Goal: Contribute content

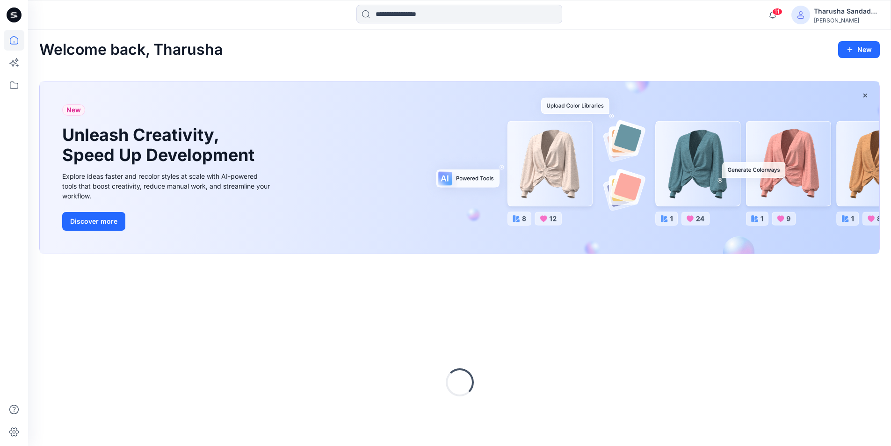
click at [374, 15] on input at bounding box center [459, 14] width 206 height 19
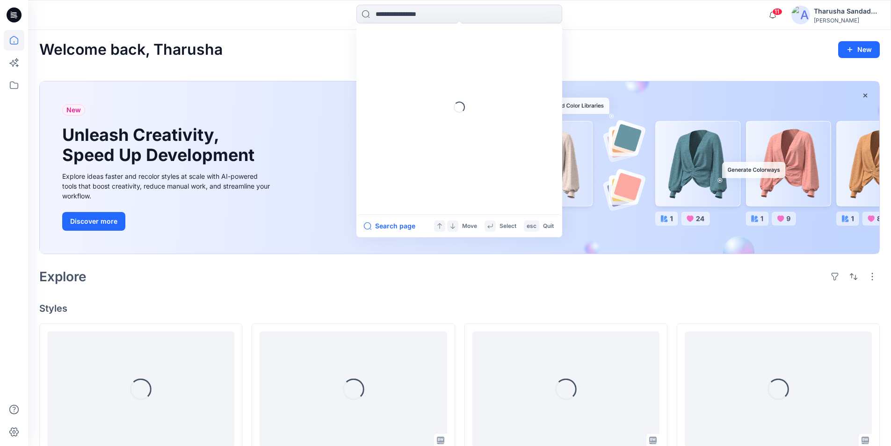
paste input "*******"
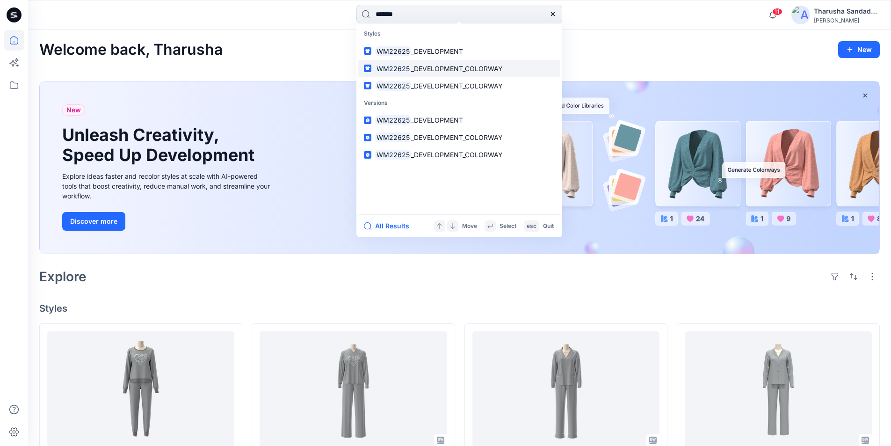
type input "*******"
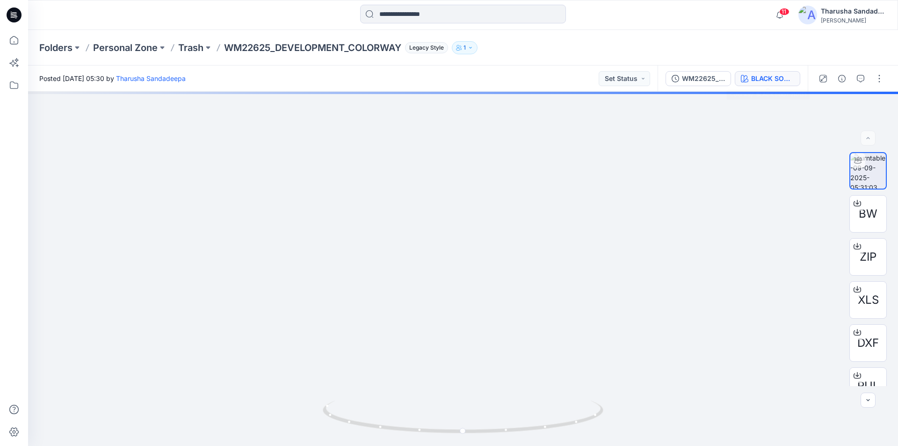
click at [777, 75] on div "BLACK SOOT 210131" at bounding box center [772, 78] width 43 height 10
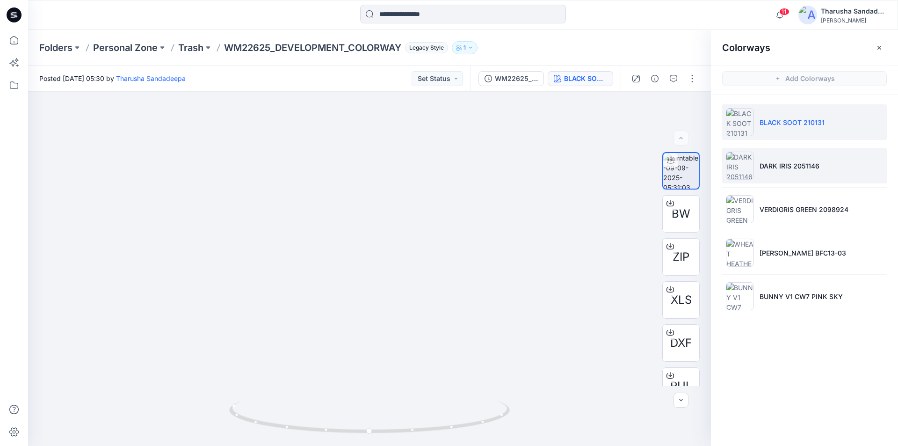
click at [775, 164] on p "DARK IRIS 2051146" at bounding box center [790, 166] width 60 height 10
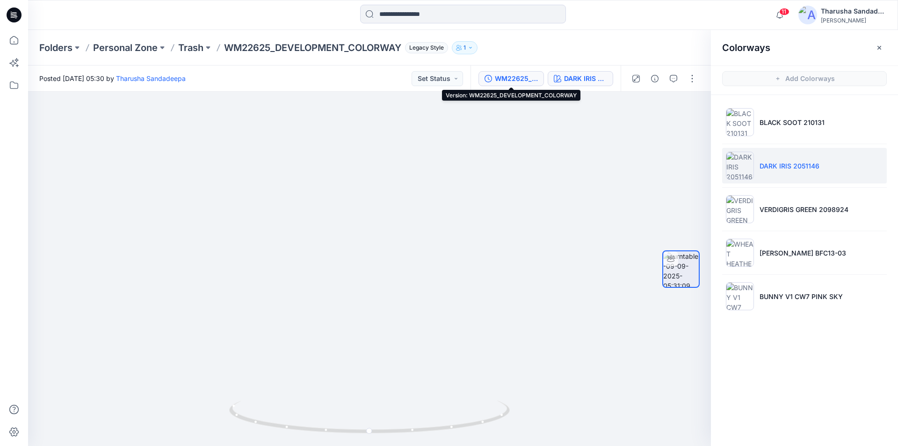
click at [513, 81] on div "WM22625_DEVELOPMENT_COLORWAY" at bounding box center [516, 78] width 43 height 10
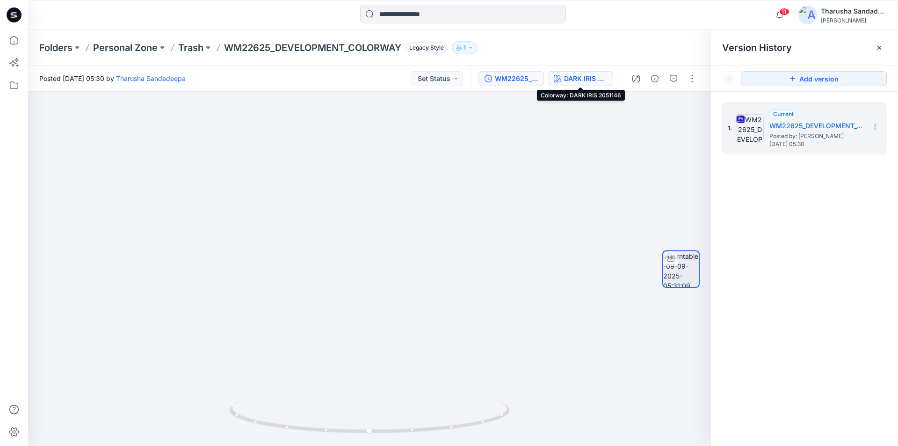
click at [574, 77] on div "DARK IRIS 2051146" at bounding box center [585, 78] width 43 height 10
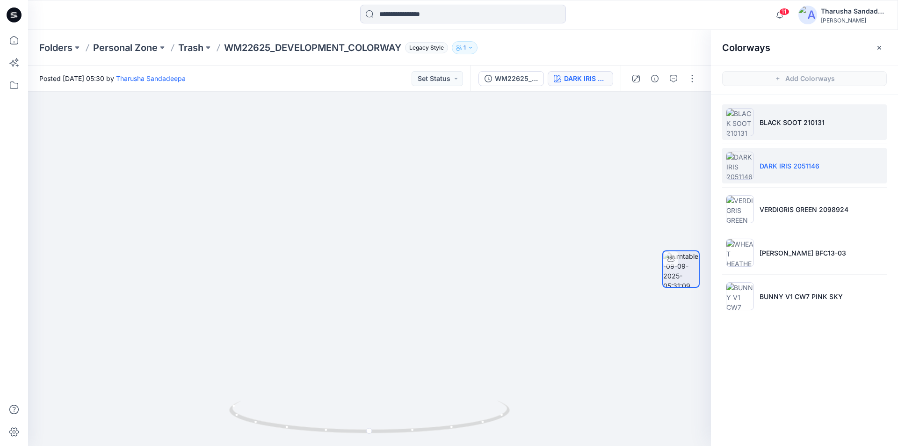
click at [779, 125] on p "BLACK SOOT 210131" at bounding box center [792, 122] width 65 height 10
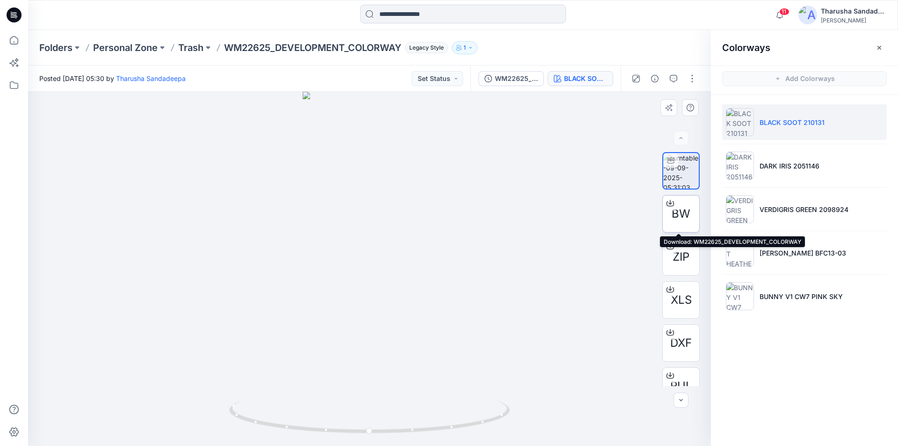
click at [673, 208] on div at bounding box center [670, 203] width 15 height 15
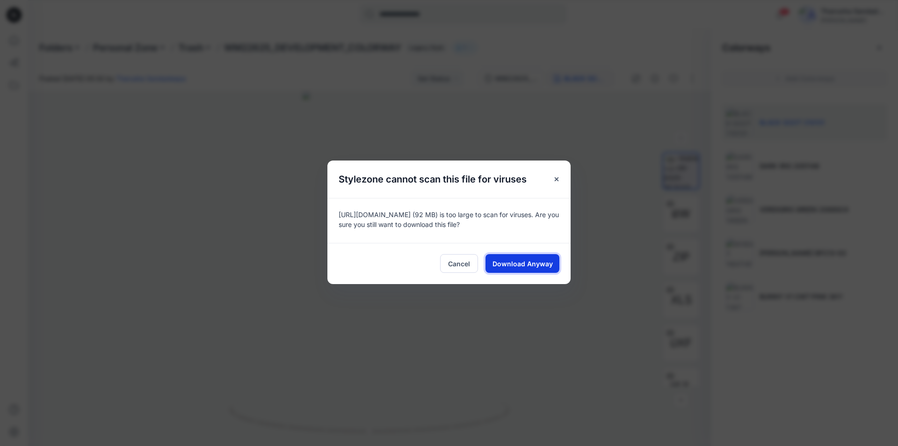
click at [524, 265] on span "Download Anyway" at bounding box center [523, 264] width 60 height 10
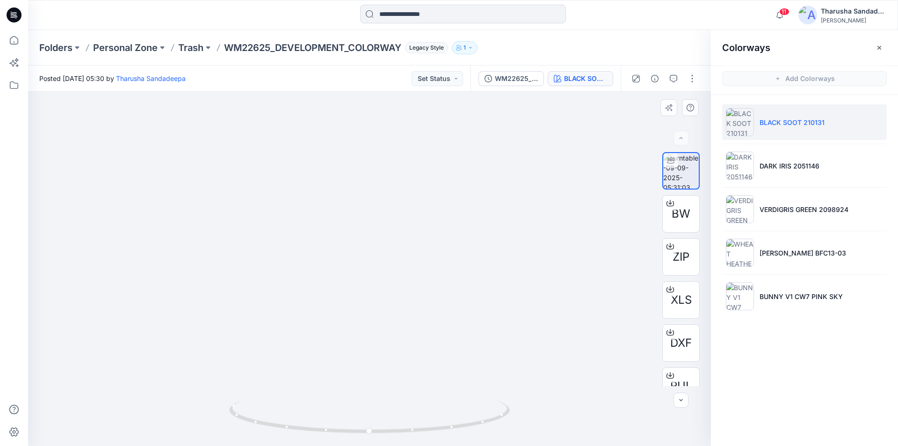
drag, startPoint x: 373, startPoint y: 163, endPoint x: 370, endPoint y: 268, distance: 105.3
drag, startPoint x: 451, startPoint y: 428, endPoint x: 402, endPoint y: 262, distance: 173.2
click at [370, 425] on icon at bounding box center [370, 417] width 283 height 35
drag, startPoint x: 425, startPoint y: 428, endPoint x: 467, endPoint y: 413, distance: 44.1
click at [467, 413] on icon at bounding box center [370, 417] width 283 height 35
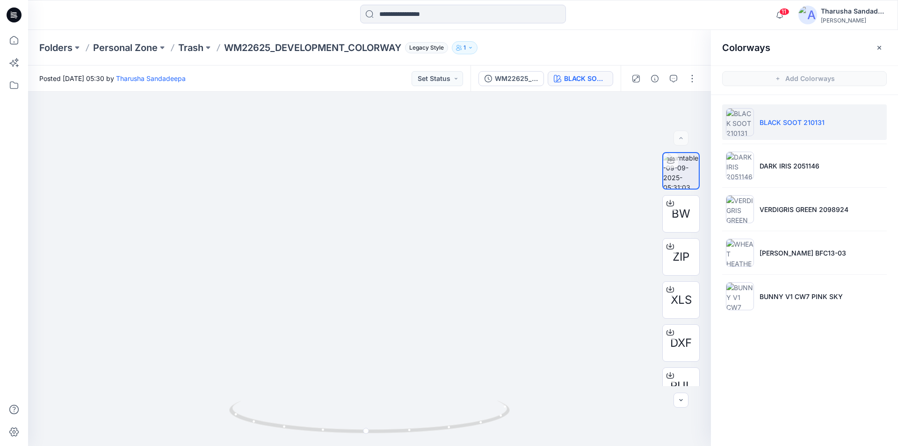
click at [19, 17] on icon at bounding box center [14, 14] width 15 height 15
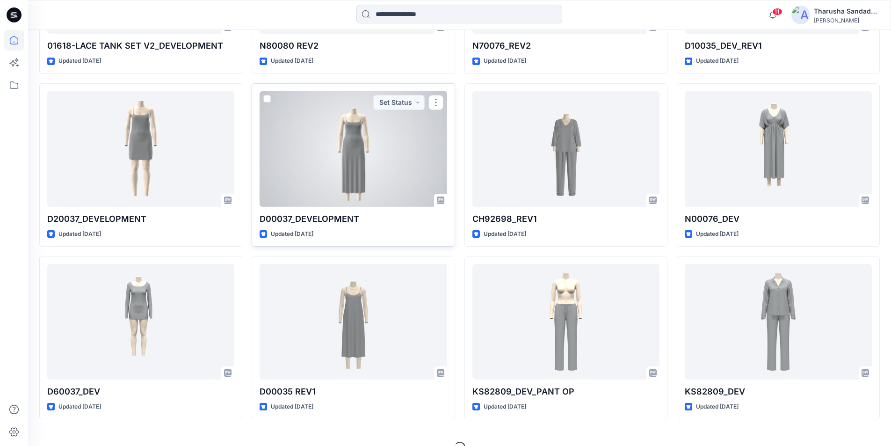
scroll to position [949, 0]
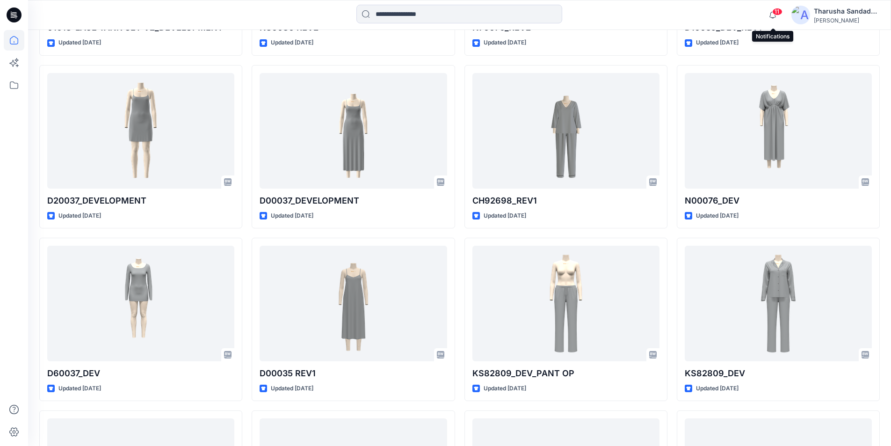
click at [776, 14] on span "11" at bounding box center [777, 11] width 10 height 7
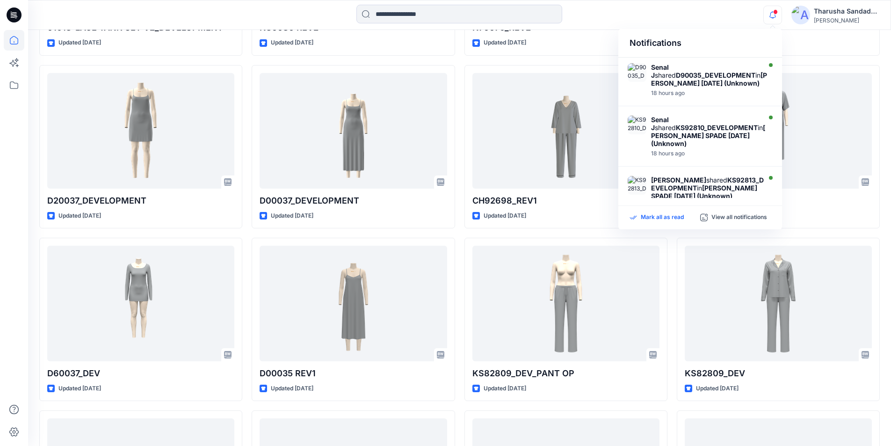
click at [670, 221] on p "Mark all as read" at bounding box center [662, 217] width 43 height 8
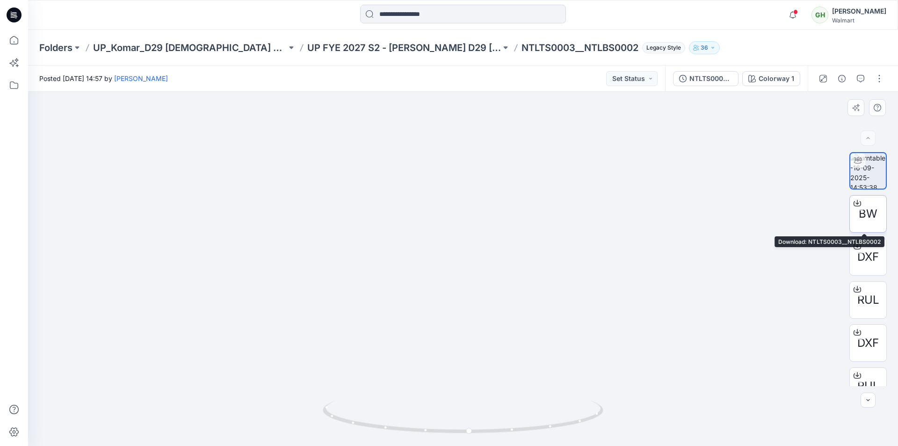
click at [872, 219] on span "BW" at bounding box center [868, 213] width 19 height 17
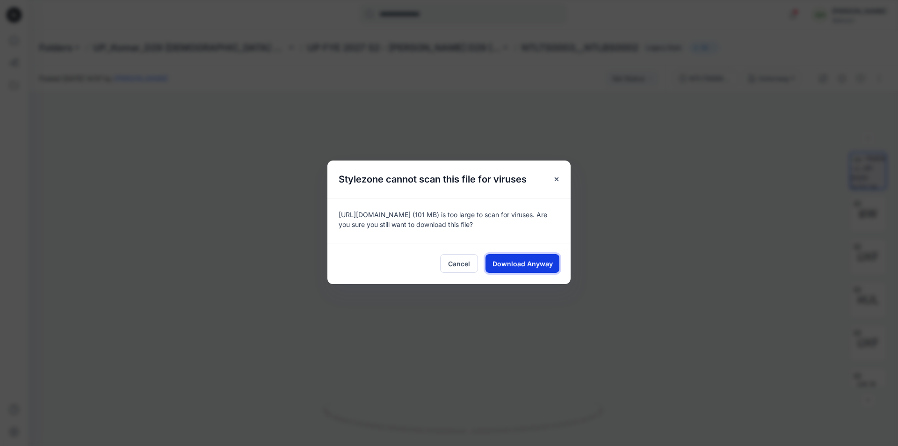
click at [535, 267] on span "Download Anyway" at bounding box center [523, 264] width 60 height 10
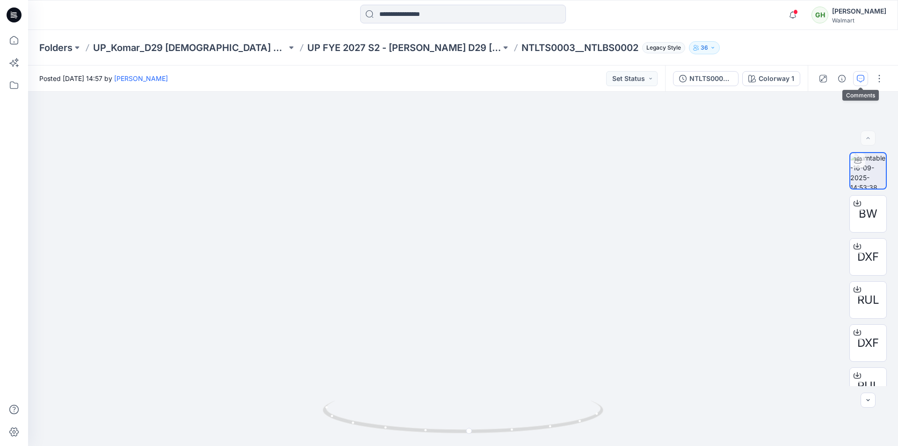
click at [860, 81] on icon "button" at bounding box center [860, 78] width 7 height 7
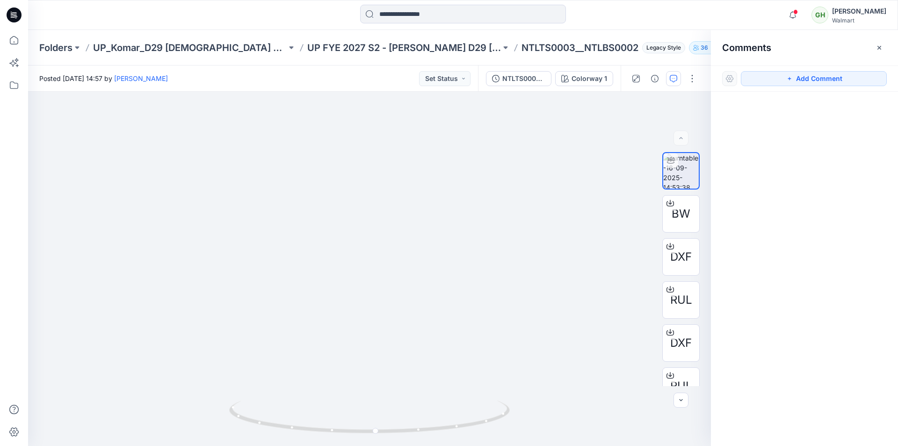
click at [673, 50] on div "Folders UP_Komar_D29 Ladies Sleep UP FYE 2027 S2 - Komar D29 Ladies Sleepwear N…" at bounding box center [426, 47] width 775 height 13
click at [13, 17] on icon at bounding box center [13, 17] width 4 height 0
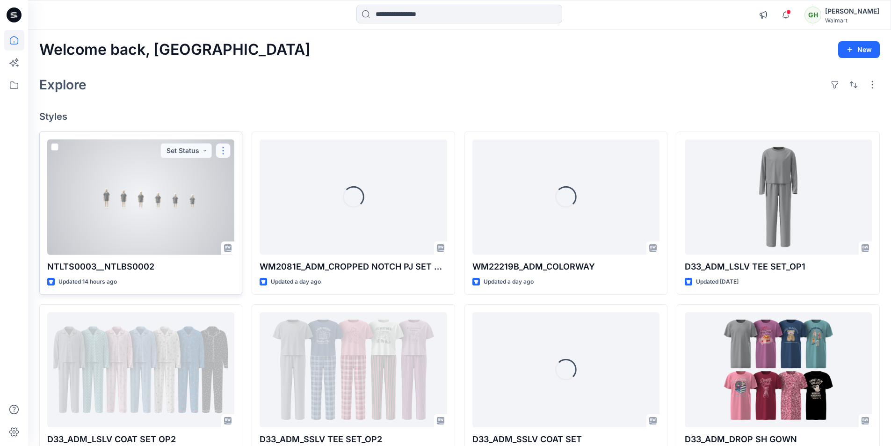
click at [225, 151] on button "button" at bounding box center [223, 150] width 15 height 15
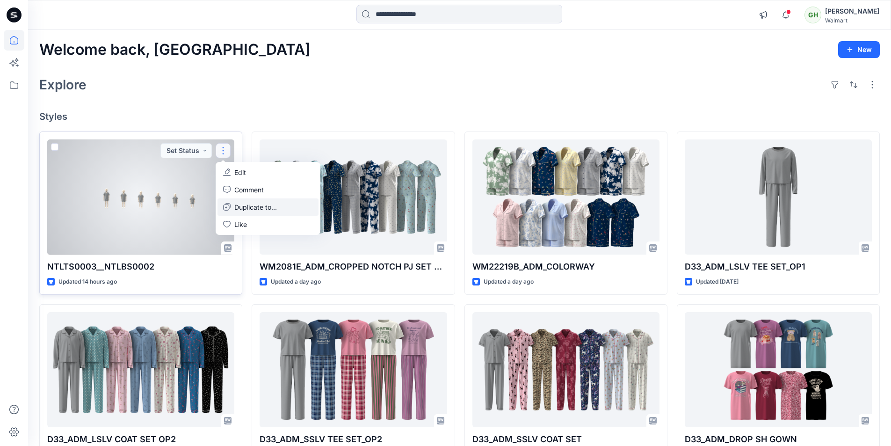
click at [232, 208] on button "Duplicate to..." at bounding box center [267, 206] width 101 height 17
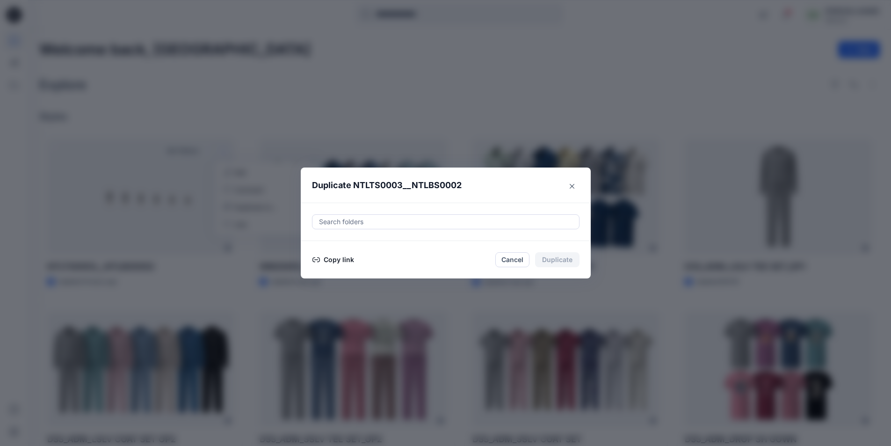
click at [351, 223] on div at bounding box center [445, 221] width 255 height 11
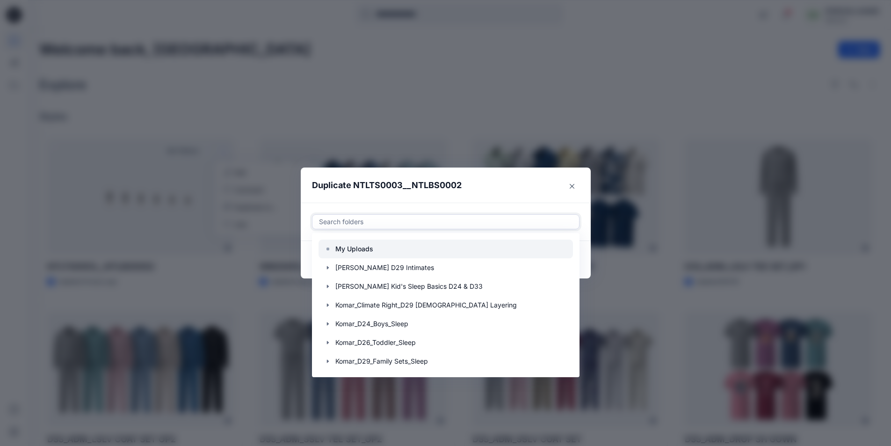
click at [347, 249] on p "My Uploads" at bounding box center [354, 248] width 38 height 11
click at [523, 191] on header "Duplicate NTLTS0003__NTLBS0002" at bounding box center [436, 185] width 271 height 36
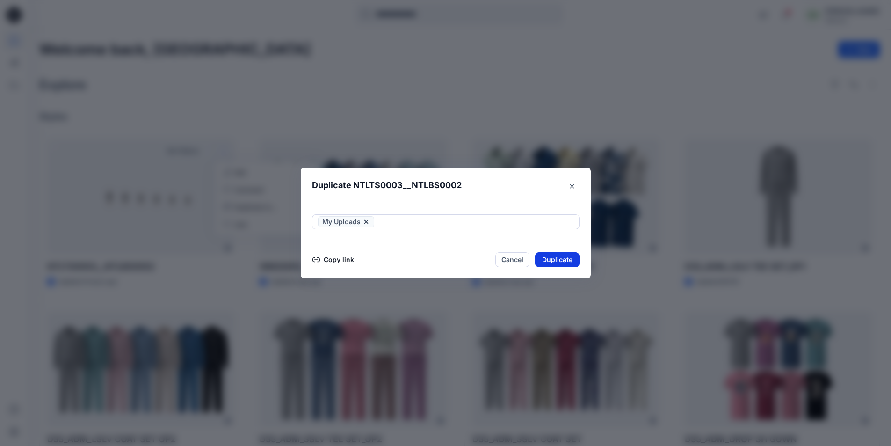
click at [571, 263] on button "Duplicate" at bounding box center [557, 259] width 44 height 15
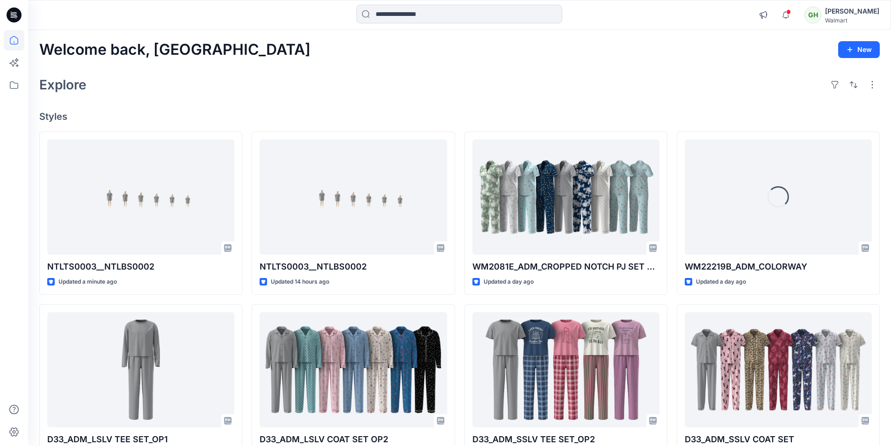
click at [289, 57] on div "Welcome back, Gayan New" at bounding box center [459, 49] width 841 height 17
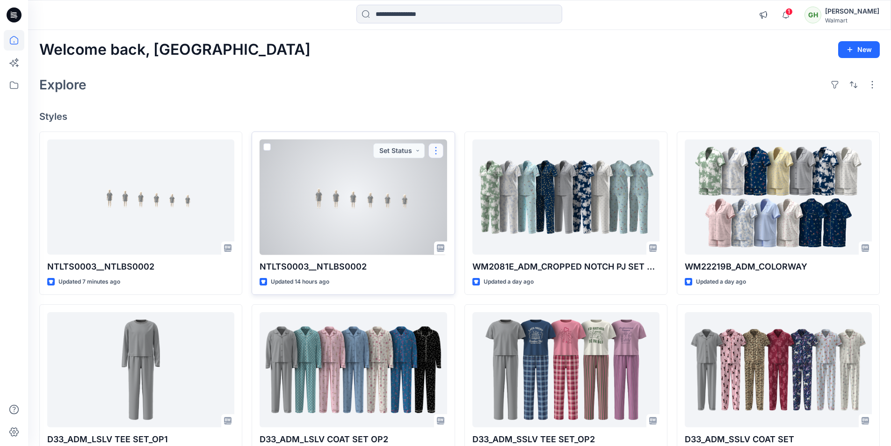
click at [439, 152] on button "button" at bounding box center [435, 150] width 15 height 15
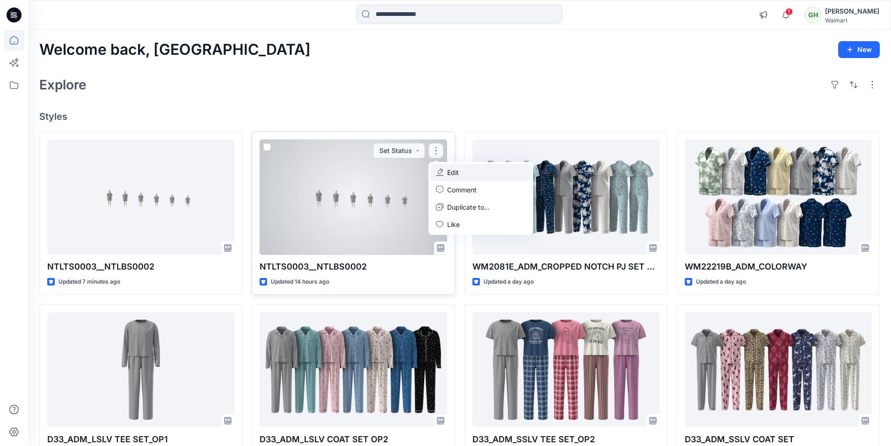
click at [473, 172] on button "Edit" at bounding box center [480, 172] width 101 height 17
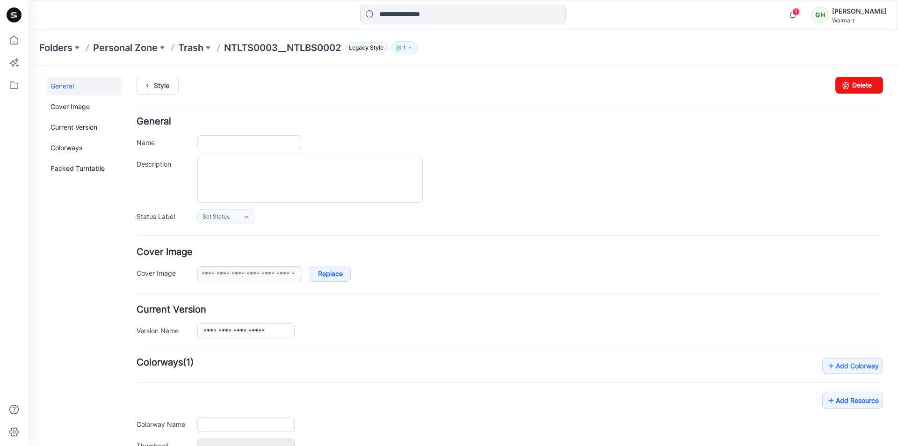
type input "**********"
click at [17, 18] on icon at bounding box center [14, 14] width 15 height 15
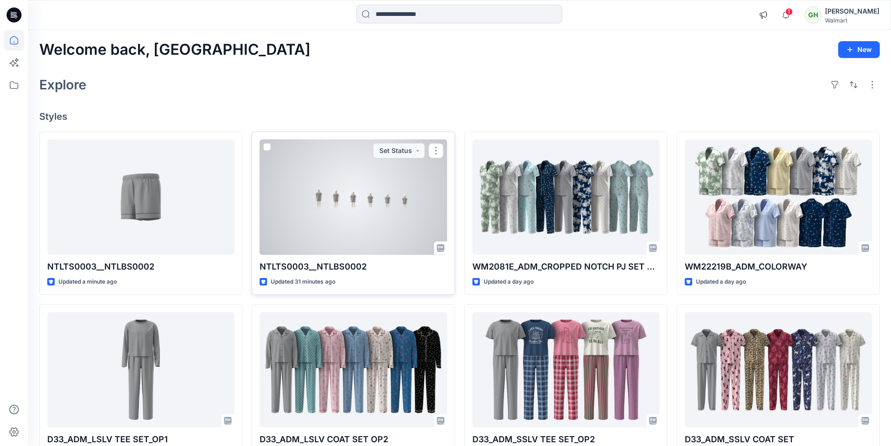
click at [357, 211] on div at bounding box center [353, 197] width 187 height 116
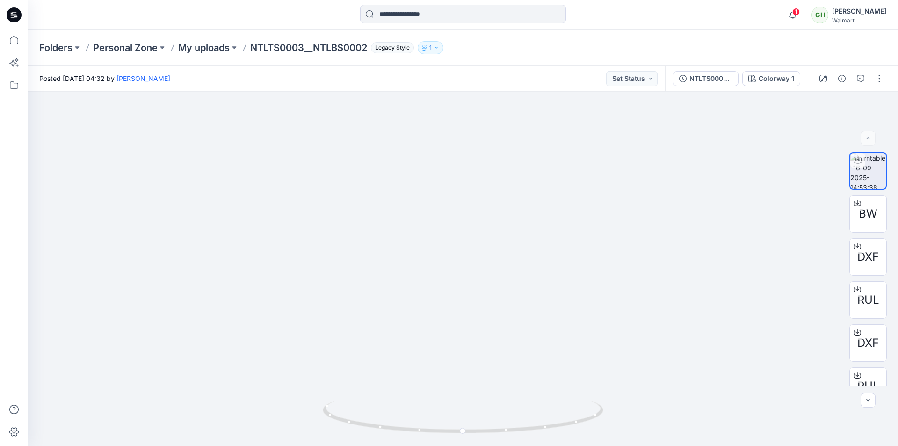
click at [19, 17] on icon at bounding box center [14, 14] width 15 height 15
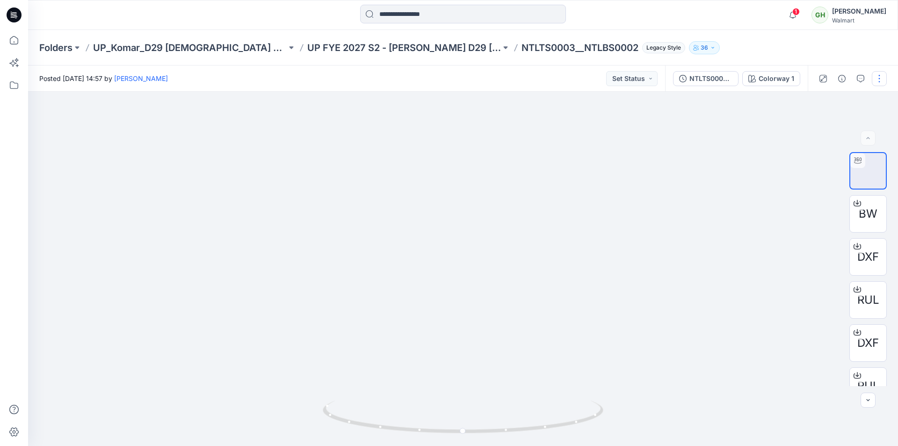
click at [879, 78] on button "button" at bounding box center [879, 78] width 15 height 15
click at [817, 102] on p "Edit" at bounding box center [820, 100] width 12 height 10
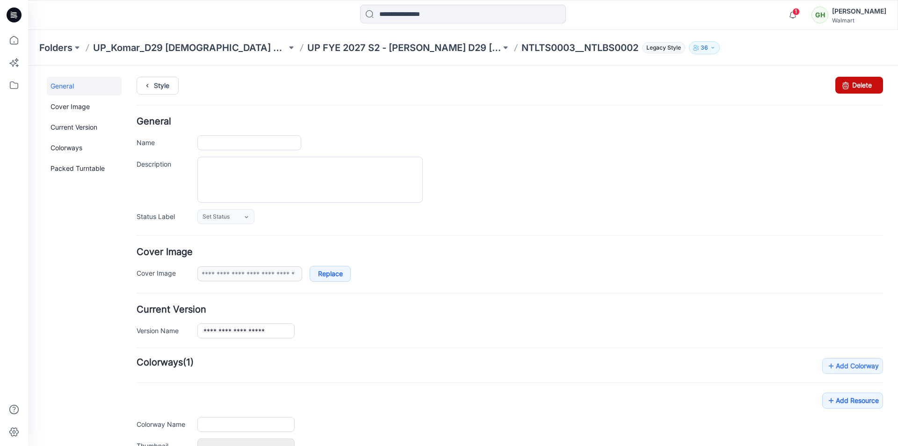
type input "**********"
drag, startPoint x: 843, startPoint y: 87, endPoint x: 522, endPoint y: 117, distance: 322.4
click at [843, 87] on icon at bounding box center [845, 85] width 13 height 17
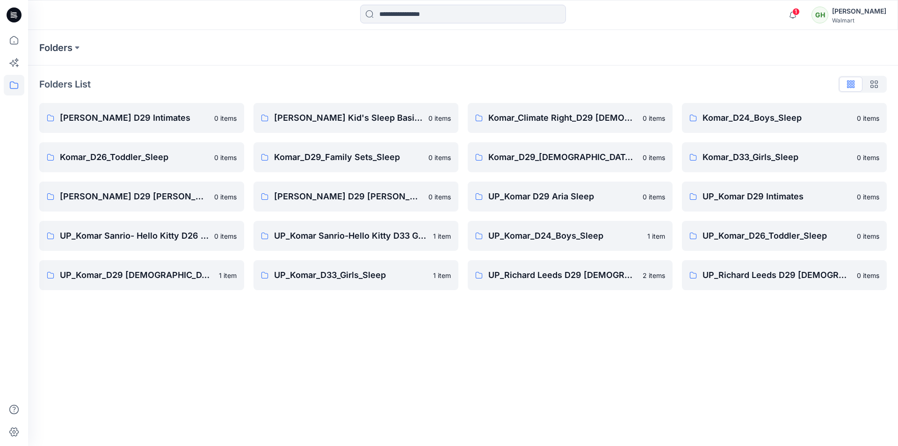
click at [8, 15] on icon at bounding box center [14, 14] width 15 height 15
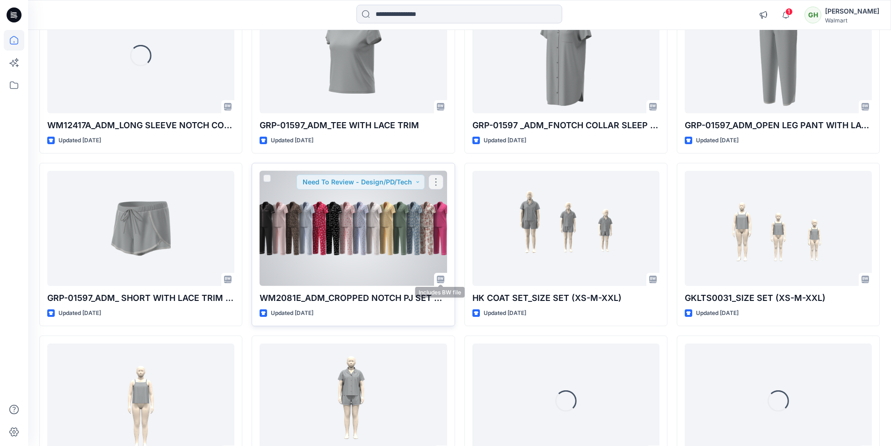
scroll to position [6358, 0]
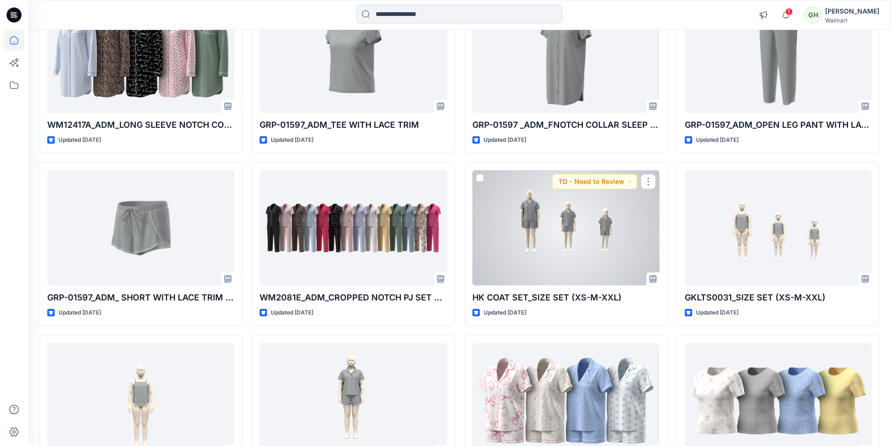
drag, startPoint x: 594, startPoint y: 248, endPoint x: 885, endPoint y: 162, distance: 303.4
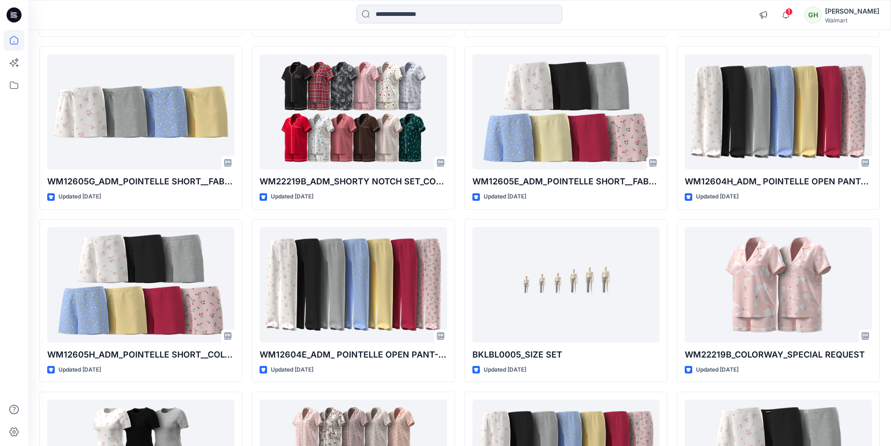
scroll to position [7679, 0]
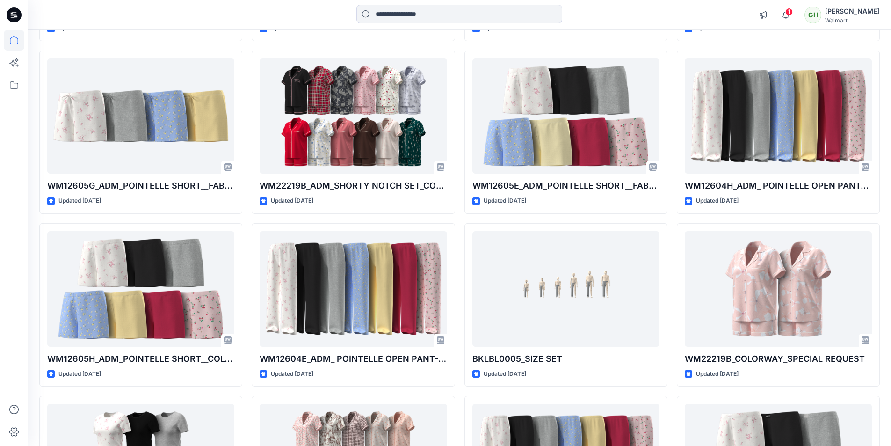
click at [16, 14] on icon at bounding box center [14, 14] width 15 height 15
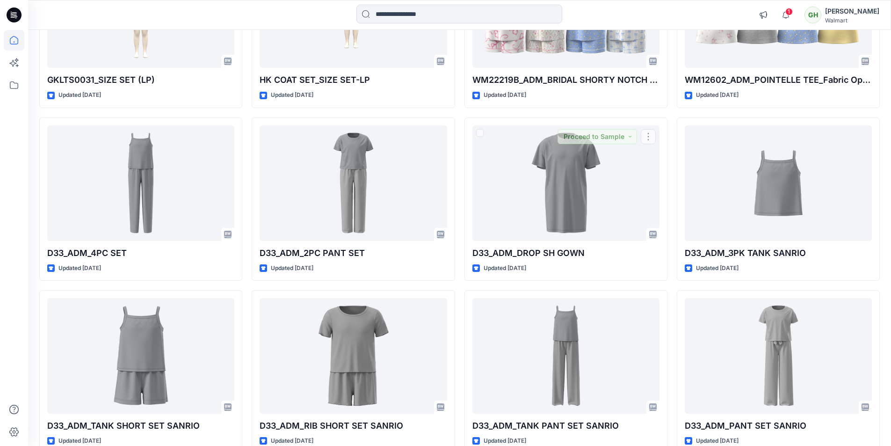
scroll to position [6650, 0]
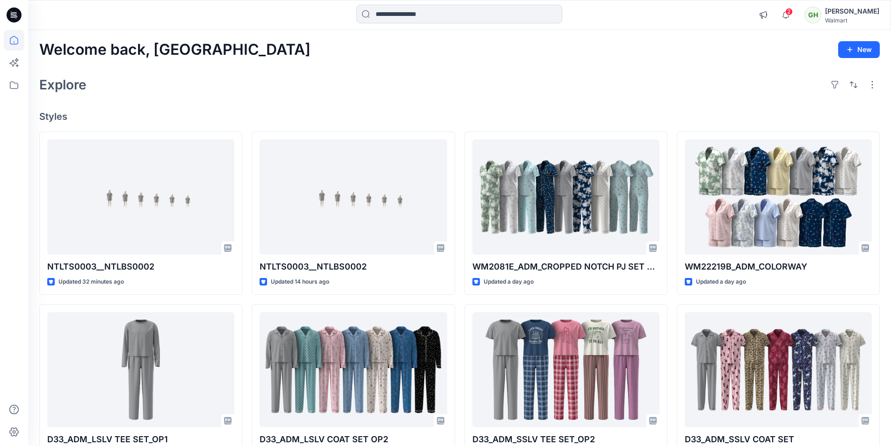
drag, startPoint x: 106, startPoint y: 27, endPoint x: 70, endPoint y: 22, distance: 36.8
click at [107, 26] on div "2 Notifications JB Janelle Batlle mentioned you in a comment on WM22621A POINTE…" at bounding box center [459, 15] width 863 height 30
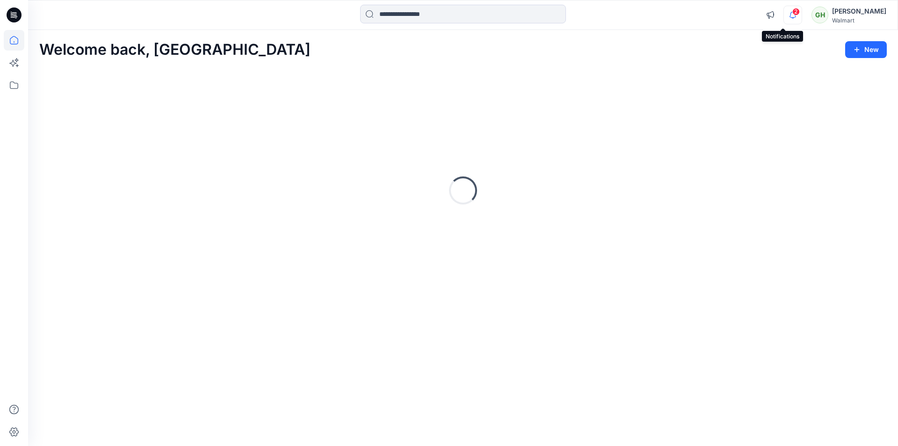
click at [791, 18] on icon "button" at bounding box center [792, 17] width 3 height 1
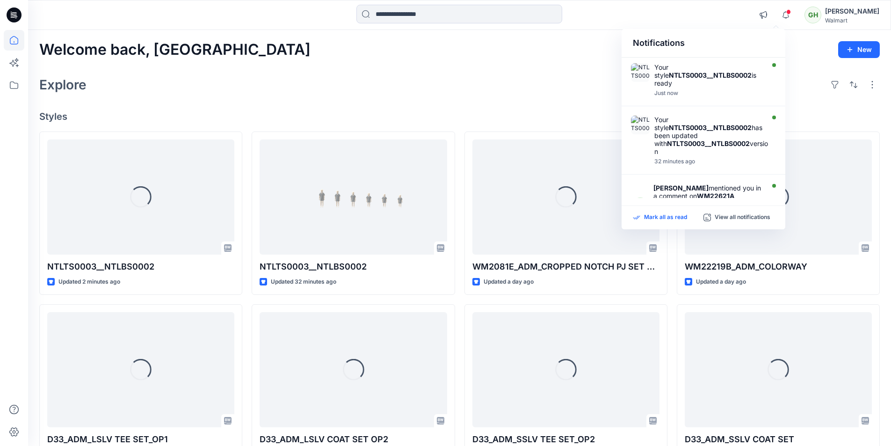
click at [673, 217] on p "Mark all as read" at bounding box center [665, 217] width 43 height 8
click at [321, 71] on div "Welcome back, Gayan New Explore Styles Loading... NTLTS0003__NTLBS0002 Updated …" at bounding box center [459, 357] width 863 height 655
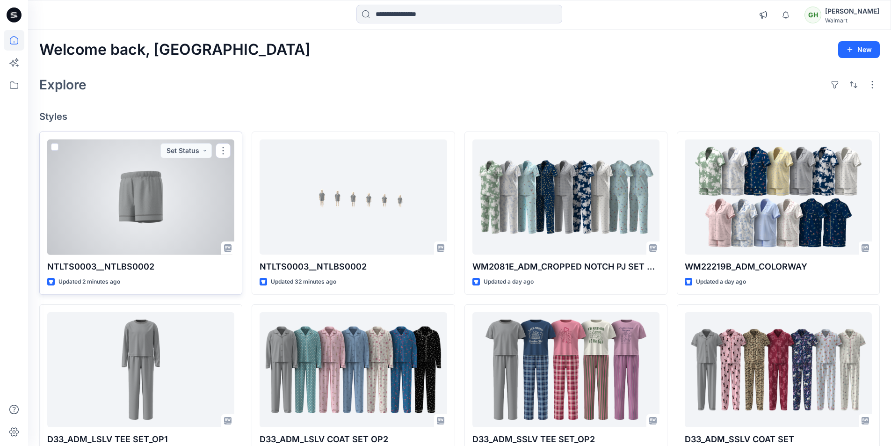
click at [137, 188] on div at bounding box center [140, 197] width 187 height 116
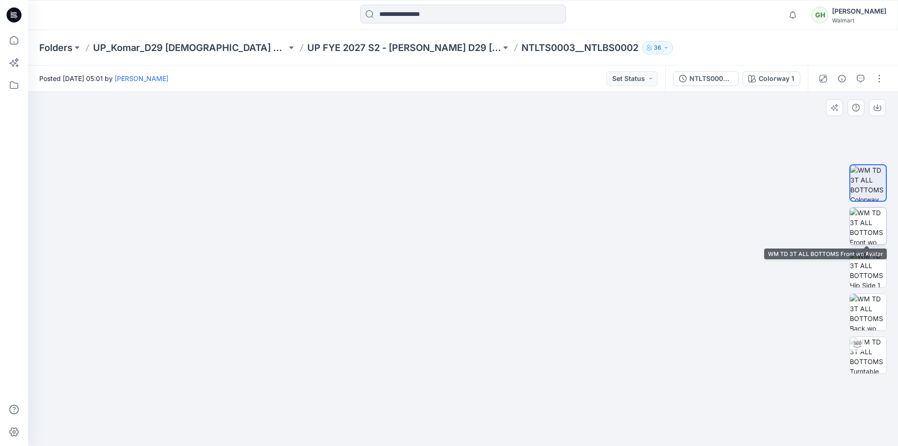
click at [870, 231] on img at bounding box center [868, 226] width 36 height 36
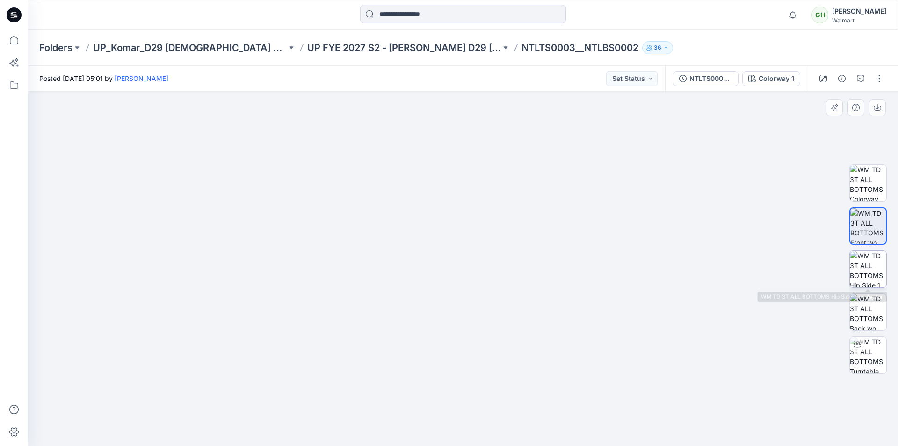
click at [871, 268] on img at bounding box center [868, 269] width 36 height 36
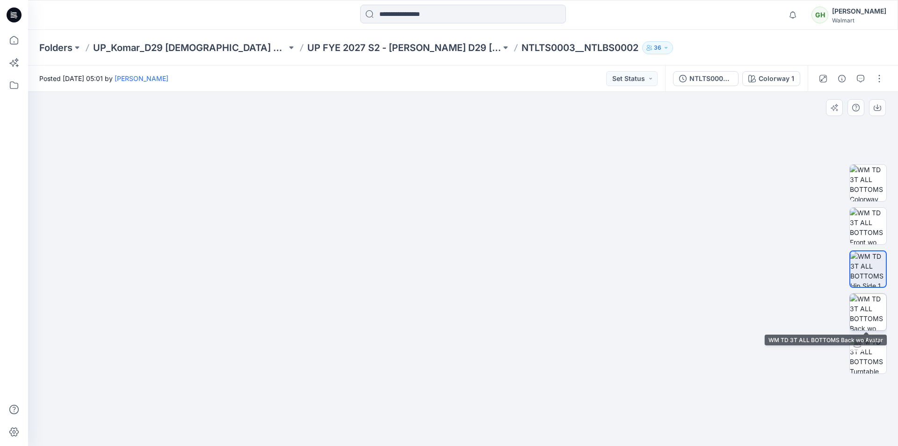
drag, startPoint x: 884, startPoint y: 310, endPoint x: 866, endPoint y: 307, distance: 18.9
click at [884, 310] on img at bounding box center [868, 312] width 36 height 36
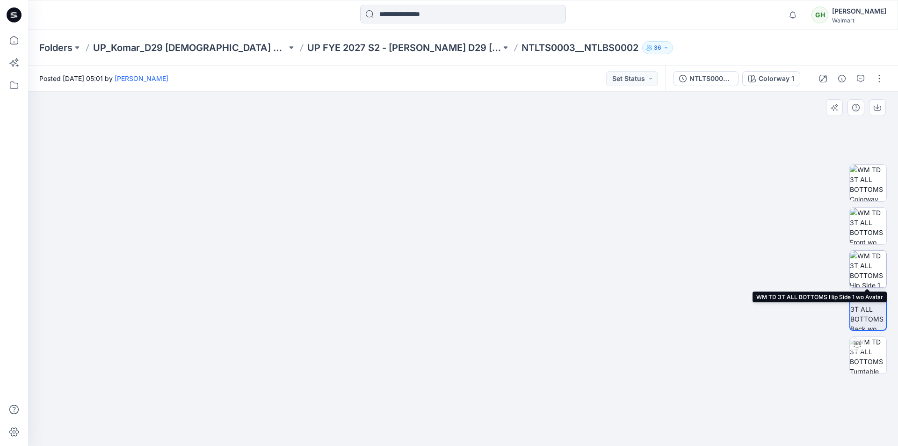
click at [881, 259] on img at bounding box center [868, 269] width 36 height 36
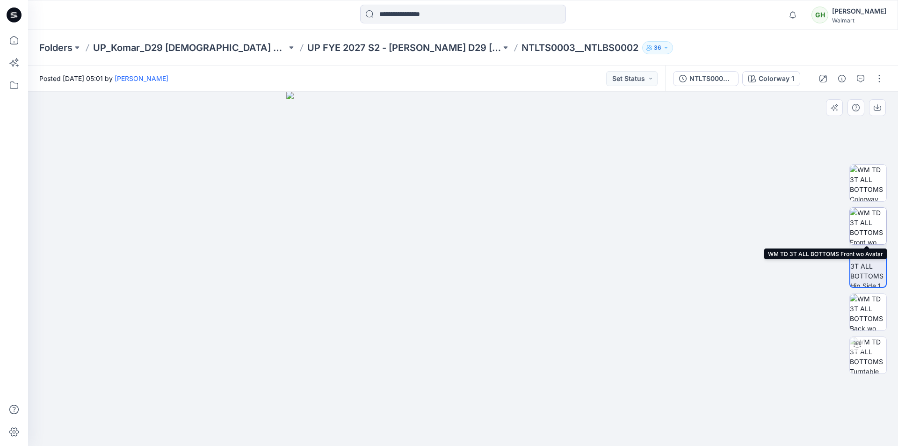
click at [876, 234] on img at bounding box center [868, 226] width 36 height 36
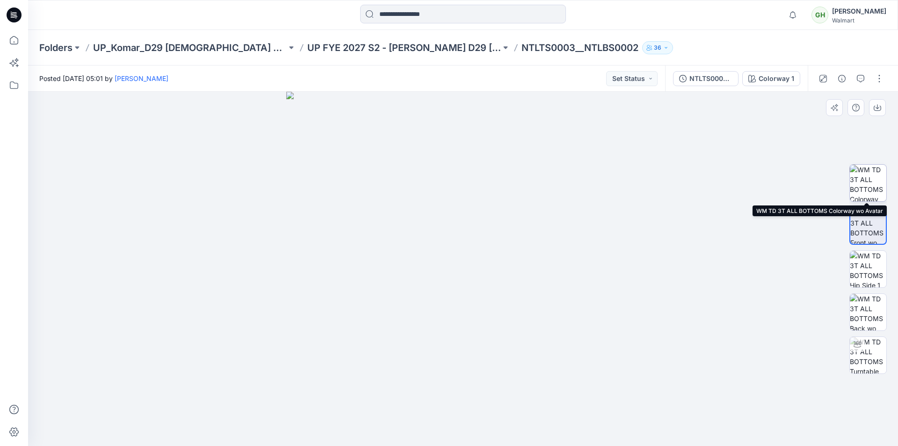
click at [870, 191] on img at bounding box center [868, 183] width 36 height 36
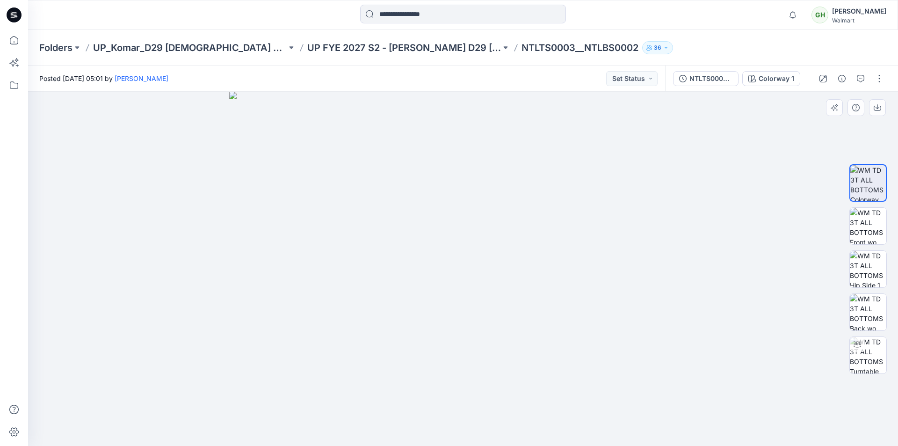
drag, startPoint x: 465, startPoint y: 168, endPoint x: 485, endPoint y: 307, distance: 140.2
drag, startPoint x: 877, startPoint y: 355, endPoint x: 851, endPoint y: 352, distance: 26.4
click at [877, 355] on img at bounding box center [868, 355] width 36 height 36
drag, startPoint x: 492, startPoint y: 442, endPoint x: 507, endPoint y: 416, distance: 30.4
click at [507, 416] on div at bounding box center [463, 422] width 281 height 47
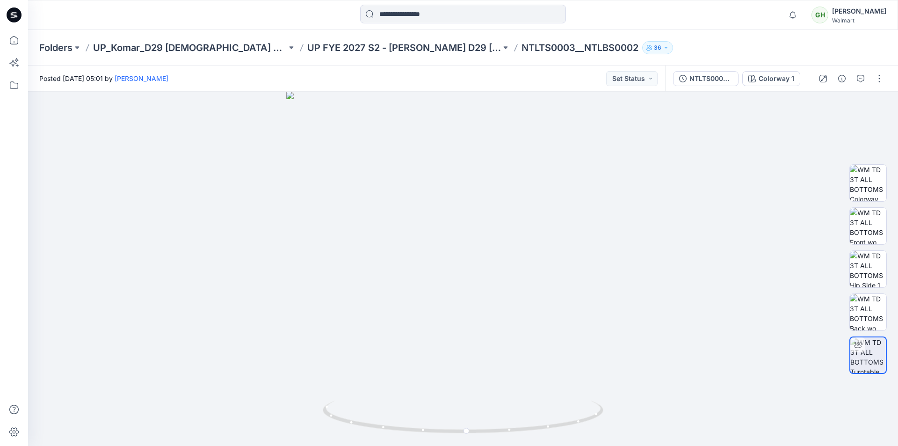
click at [6, 10] on div at bounding box center [14, 15] width 30 height 30
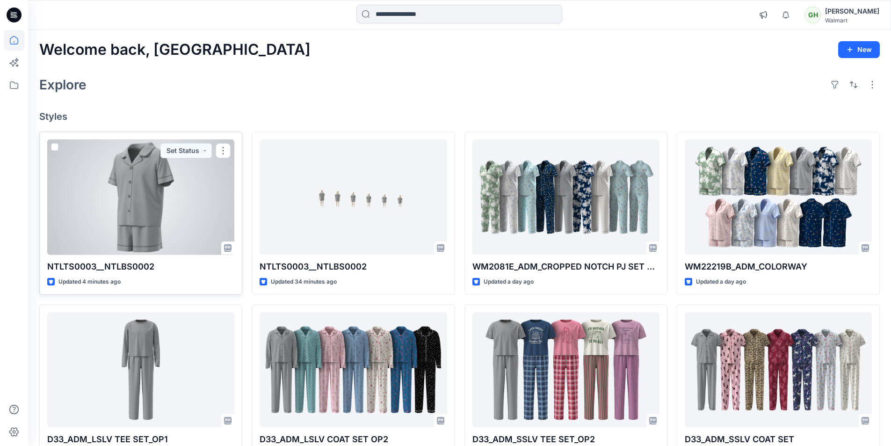
click at [179, 198] on div at bounding box center [140, 197] width 187 height 116
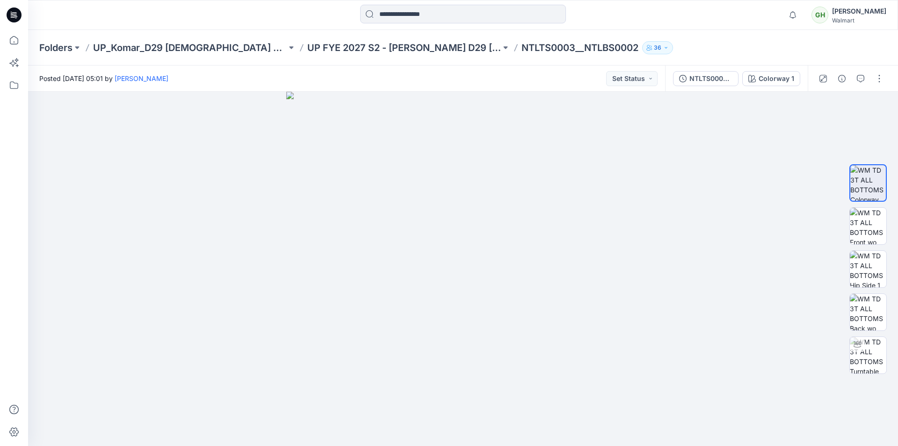
click at [24, 19] on div at bounding box center [14, 15] width 30 height 30
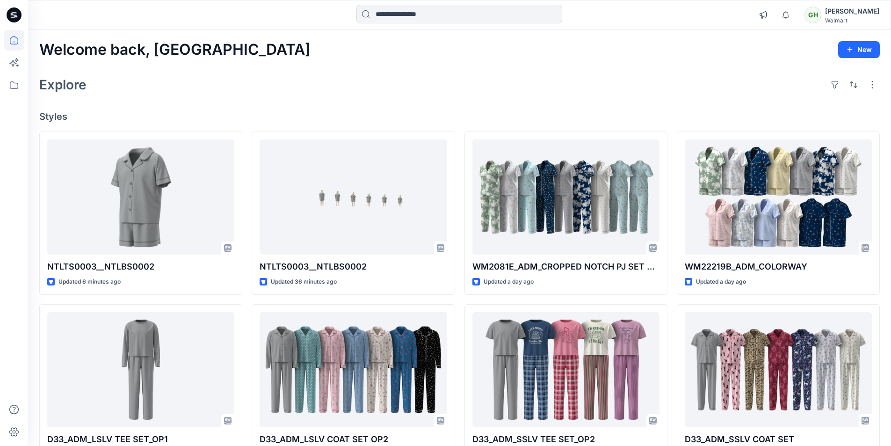
click at [236, 107] on div "Welcome back, Gayan New Explore Styles NTLTS0003__NTLBS0002 Updated 6 minutes a…" at bounding box center [459, 357] width 863 height 655
click at [13, 17] on icon at bounding box center [14, 14] width 15 height 15
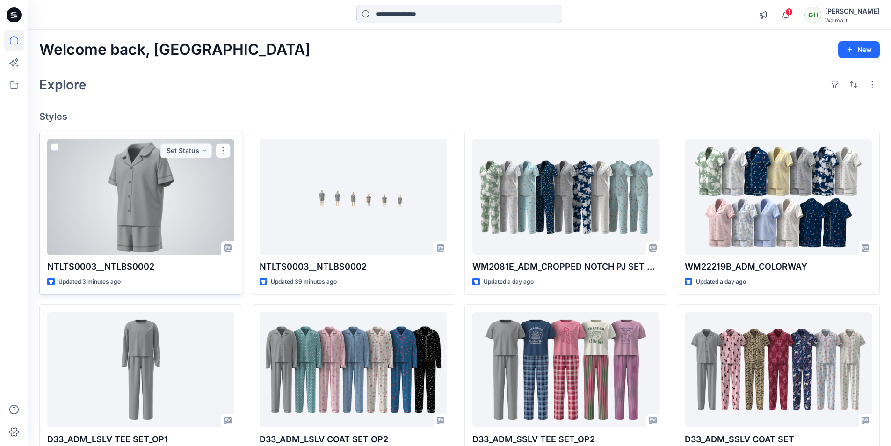
click at [190, 174] on div at bounding box center [140, 197] width 187 height 116
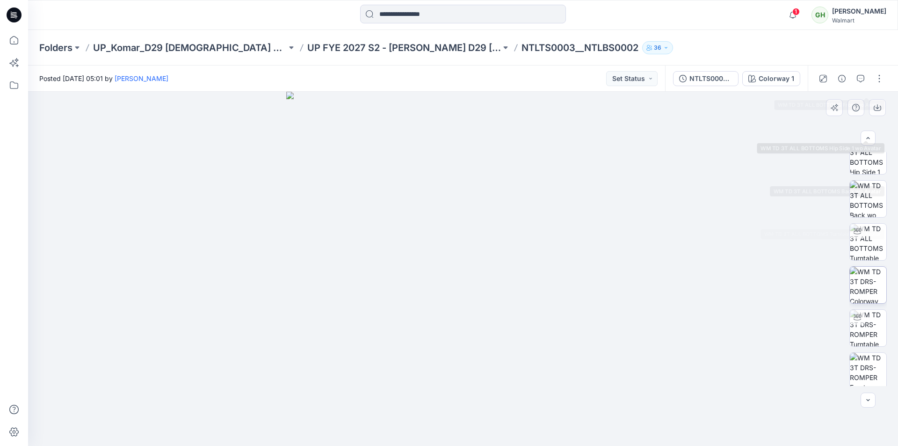
scroll to position [148, 0]
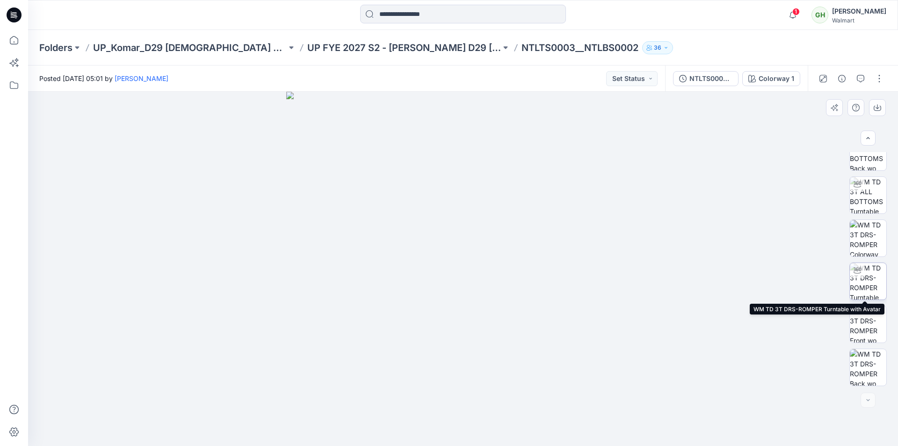
click at [870, 276] on img at bounding box center [868, 281] width 36 height 36
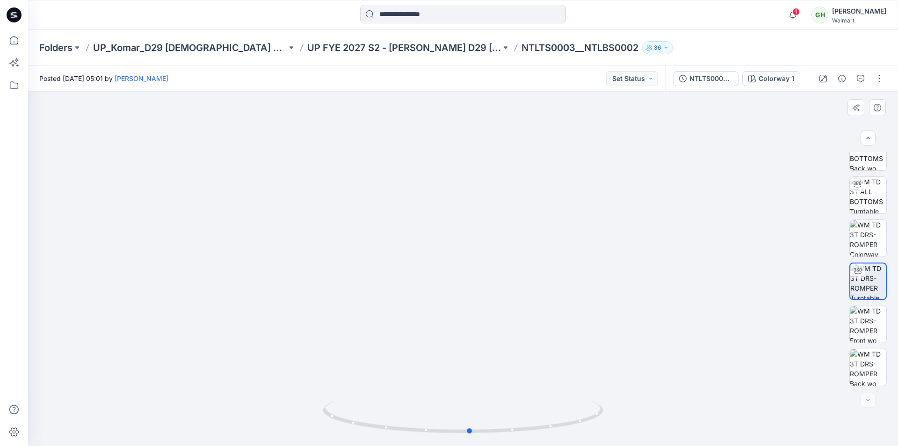
drag, startPoint x: 564, startPoint y: 419, endPoint x: 290, endPoint y: 381, distance: 276.3
click at [290, 381] on div at bounding box center [463, 269] width 870 height 354
drag, startPoint x: 516, startPoint y: 428, endPoint x: 524, endPoint y: 399, distance: 30.6
click at [524, 399] on div at bounding box center [463, 422] width 281 height 47
click at [865, 204] on img at bounding box center [868, 195] width 36 height 36
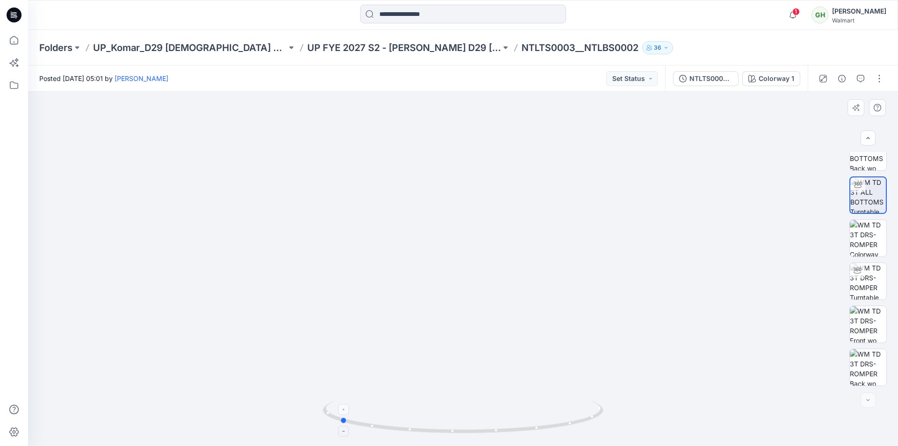
drag, startPoint x: 585, startPoint y: 424, endPoint x: 463, endPoint y: 419, distance: 122.2
click at [463, 419] on icon at bounding box center [464, 417] width 283 height 35
click at [866, 278] on img at bounding box center [868, 281] width 36 height 36
drag, startPoint x: 467, startPoint y: 446, endPoint x: 403, endPoint y: 446, distance: 64.1
click at [403, 445] on html "1 Notifications Your style NTLTS0003__NTLBS0002 is ready Just now Your style NT…" at bounding box center [449, 223] width 898 height 446
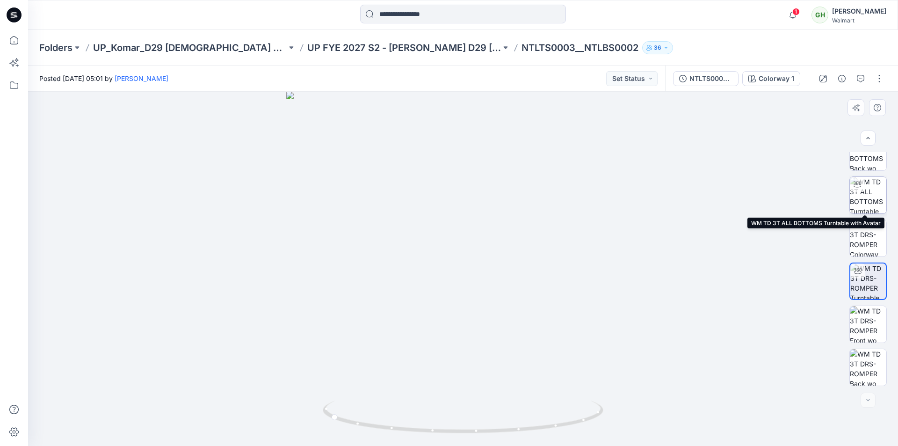
click at [870, 196] on img at bounding box center [868, 195] width 36 height 36
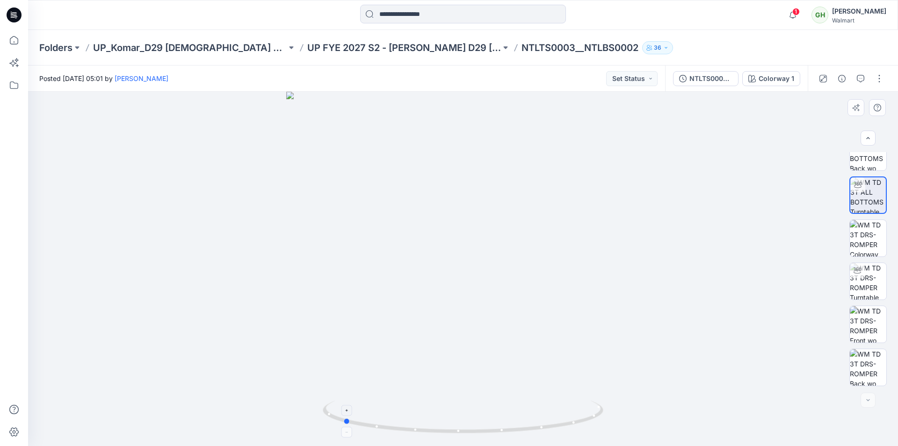
drag, startPoint x: 554, startPoint y: 431, endPoint x: 445, endPoint y: 433, distance: 109.5
click at [445, 433] on icon at bounding box center [464, 417] width 283 height 35
drag, startPoint x: 431, startPoint y: 433, endPoint x: 550, endPoint y: 422, distance: 119.3
click at [550, 422] on icon at bounding box center [464, 417] width 283 height 35
click at [875, 246] on img at bounding box center [868, 238] width 36 height 36
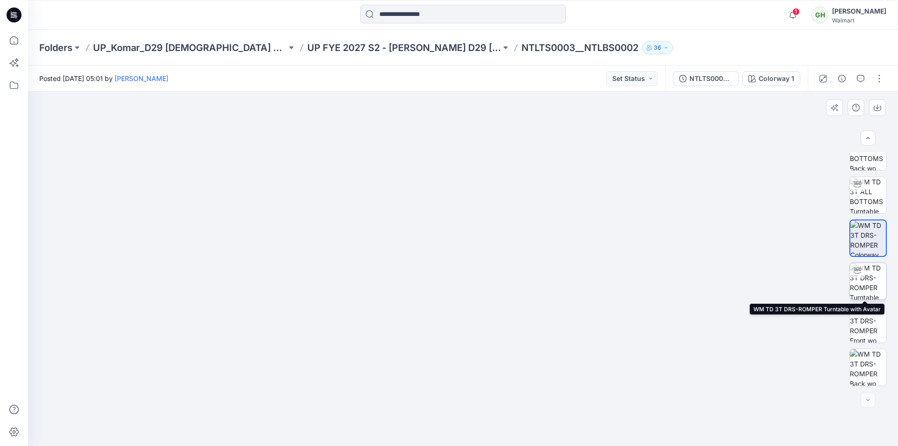
click at [863, 285] on img at bounding box center [868, 281] width 36 height 36
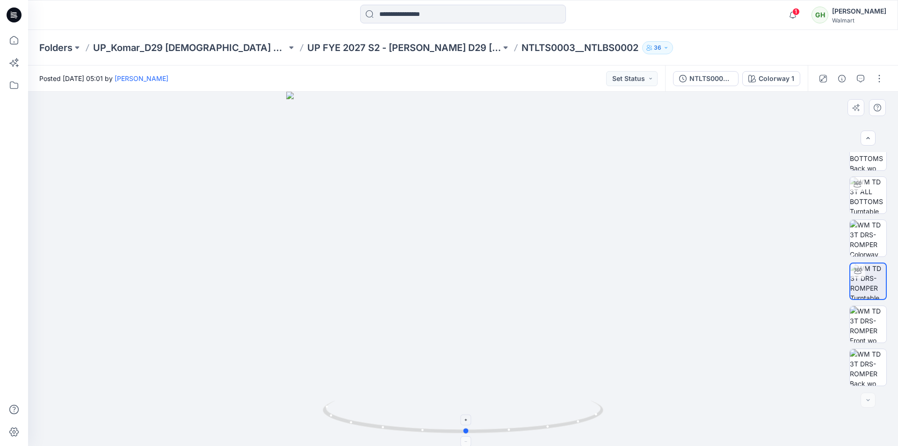
drag, startPoint x: 545, startPoint y: 429, endPoint x: 555, endPoint y: 423, distance: 12.0
click at [555, 423] on icon at bounding box center [464, 417] width 283 height 35
click at [884, 81] on button "button" at bounding box center [879, 78] width 15 height 15
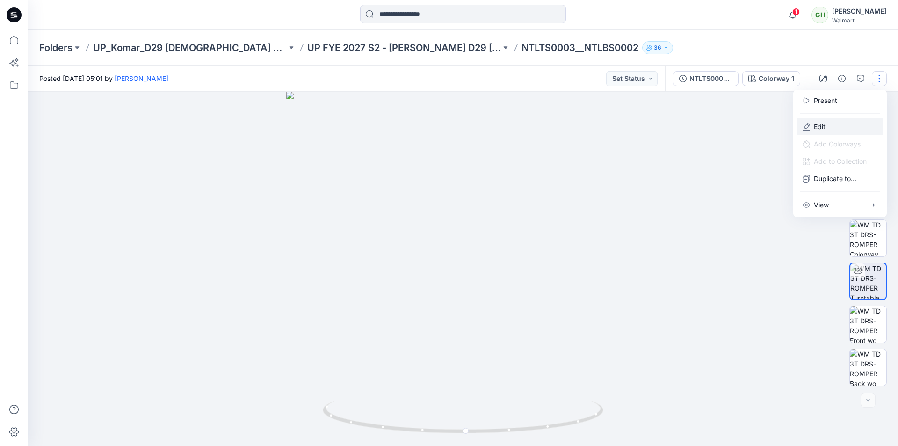
click at [822, 124] on p "Edit" at bounding box center [820, 127] width 12 height 10
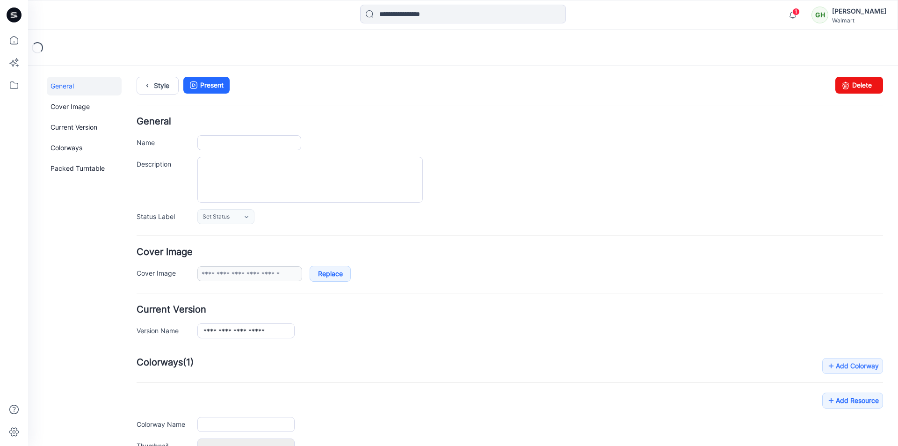
type input "**********"
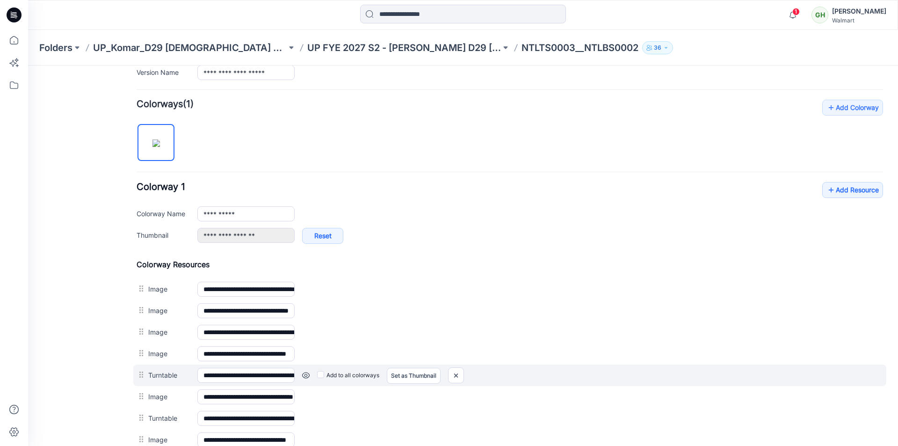
scroll to position [391, 0]
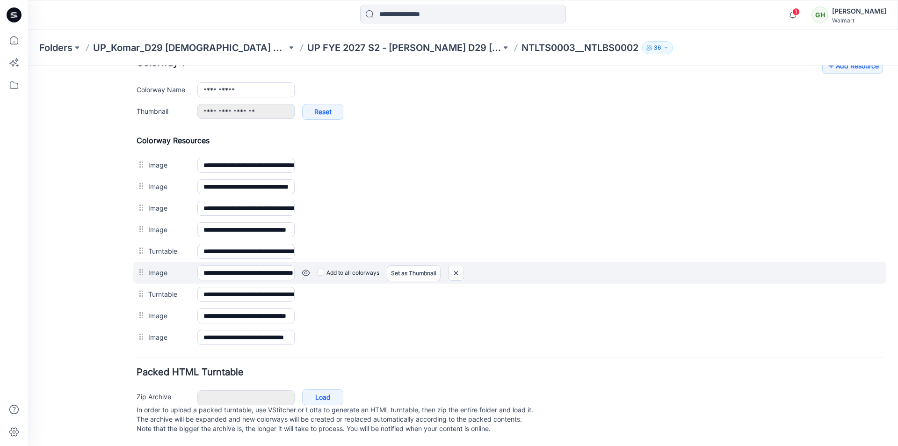
click at [305, 269] on link at bounding box center [305, 272] width 7 height 7
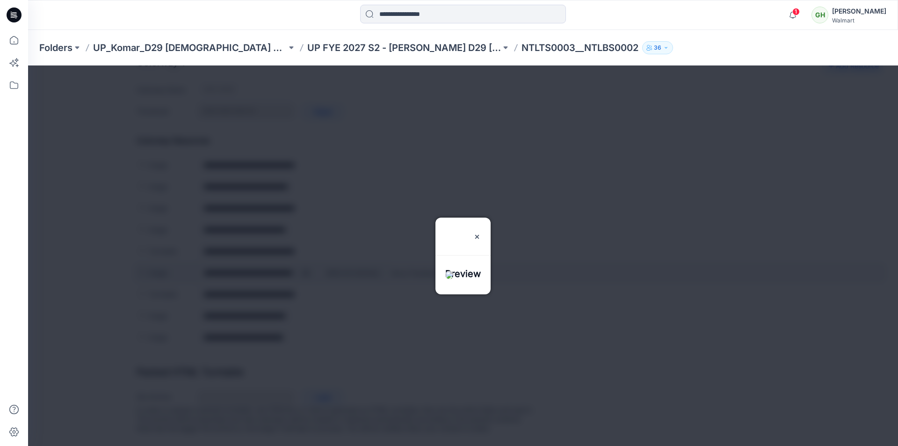
click at [305, 262] on div at bounding box center [463, 255] width 870 height 380
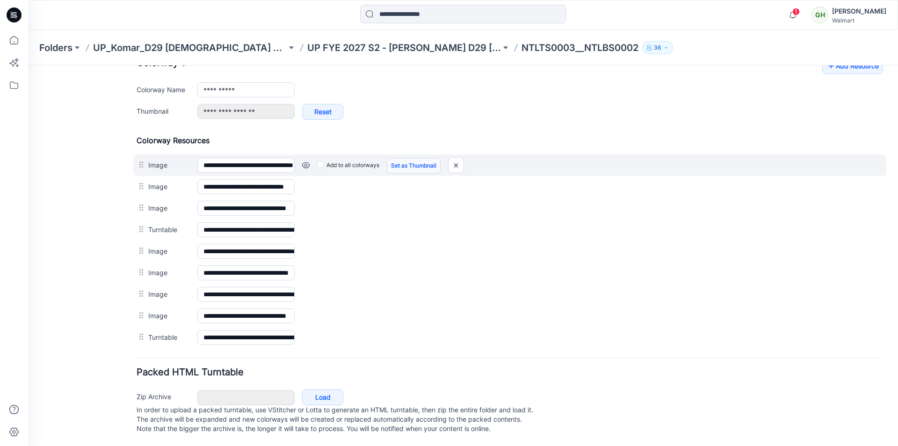
click at [417, 158] on link "Set as Thumbnail" at bounding box center [414, 166] width 54 height 16
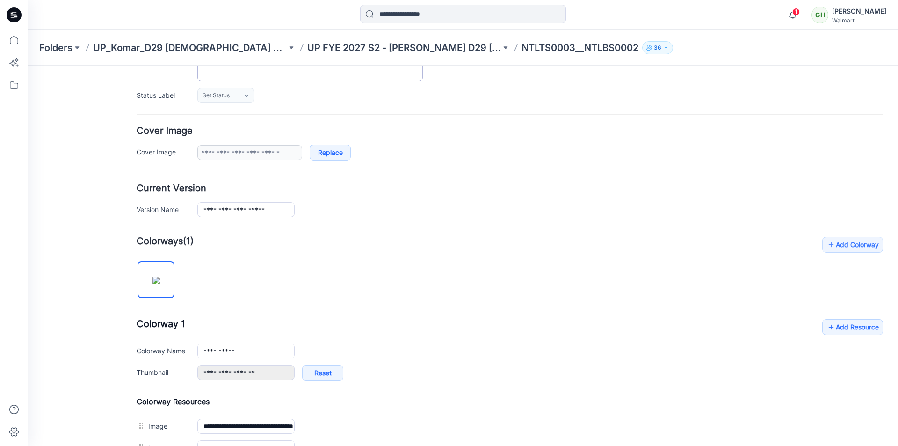
scroll to position [0, 0]
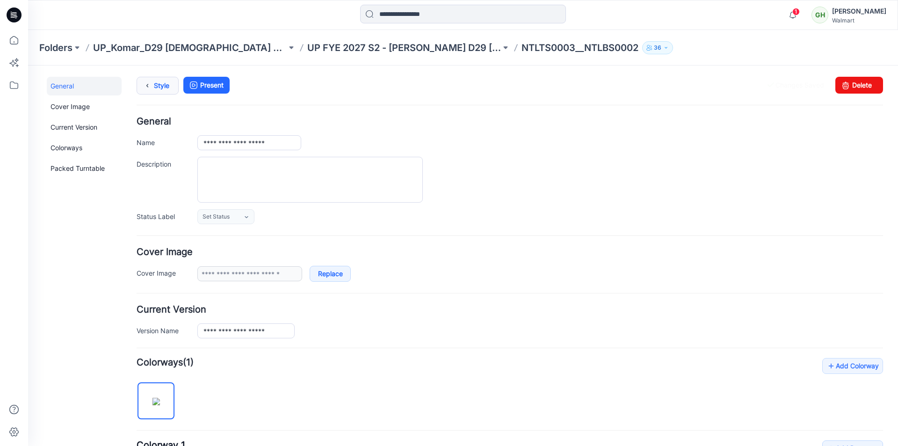
click at [172, 87] on link "Style" at bounding box center [158, 86] width 42 height 18
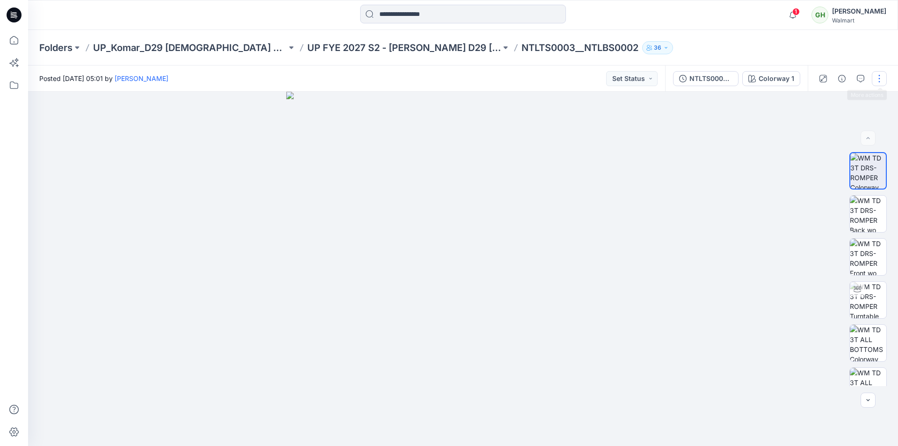
click at [886, 75] on button "button" at bounding box center [879, 78] width 15 height 15
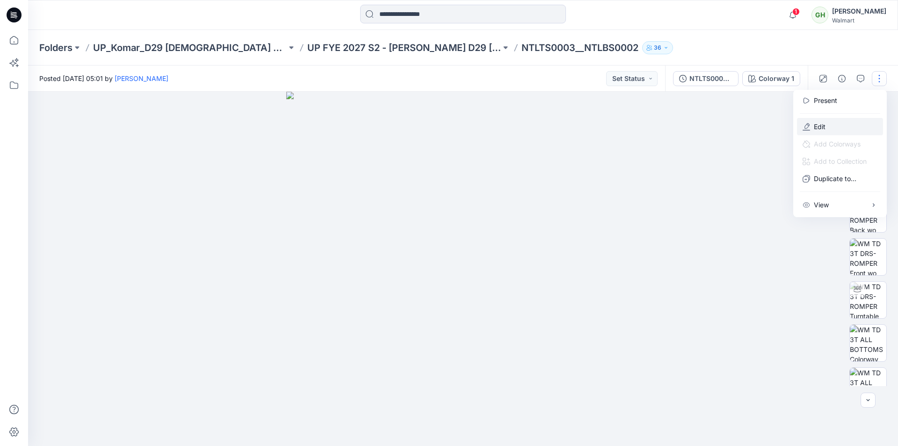
click at [816, 120] on button "Edit" at bounding box center [840, 126] width 86 height 17
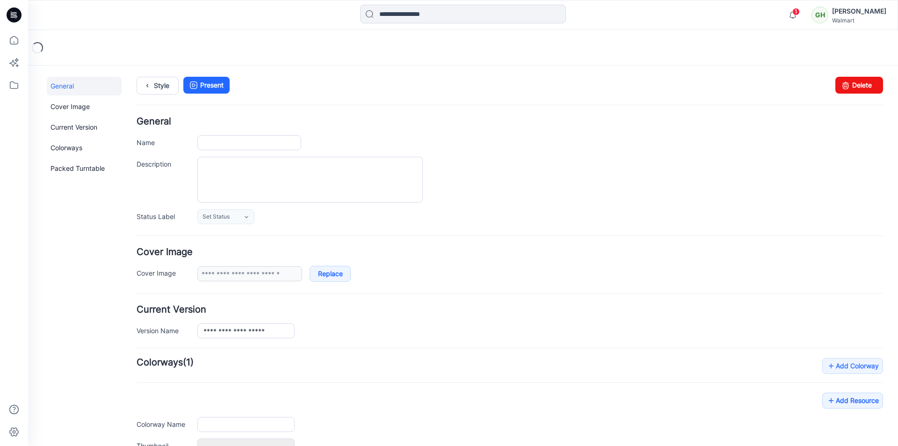
type input "**********"
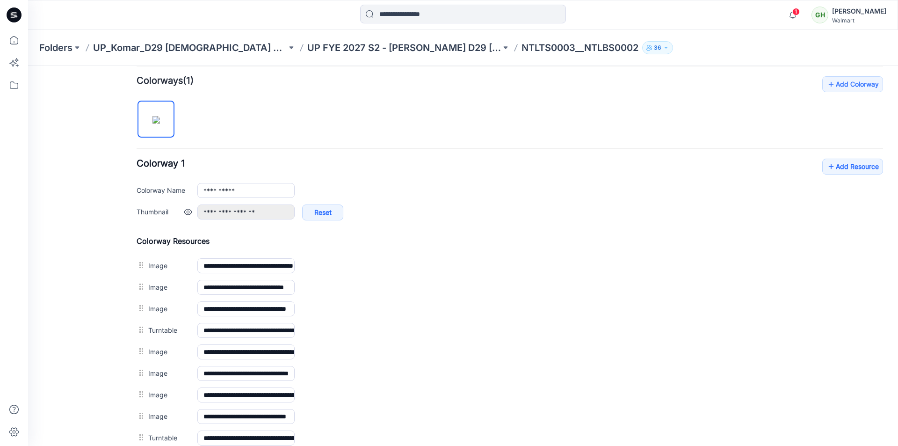
scroll to position [251, 0]
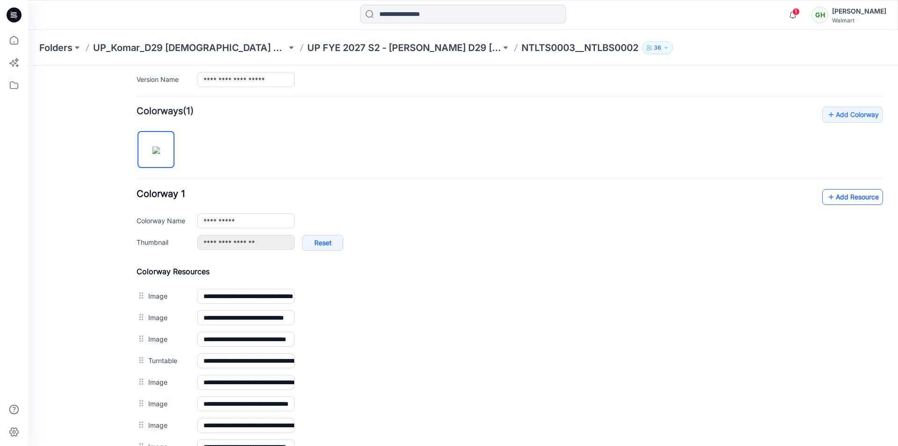
click at [840, 191] on link "Add Resource" at bounding box center [852, 197] width 61 height 16
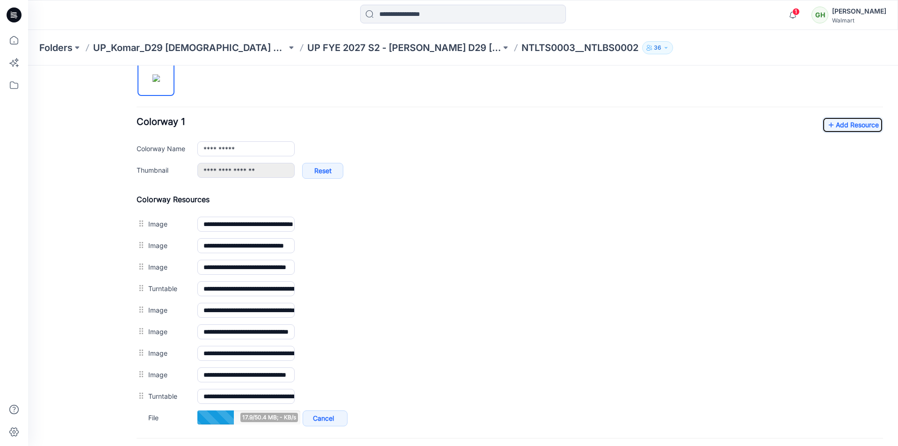
scroll to position [319, 0]
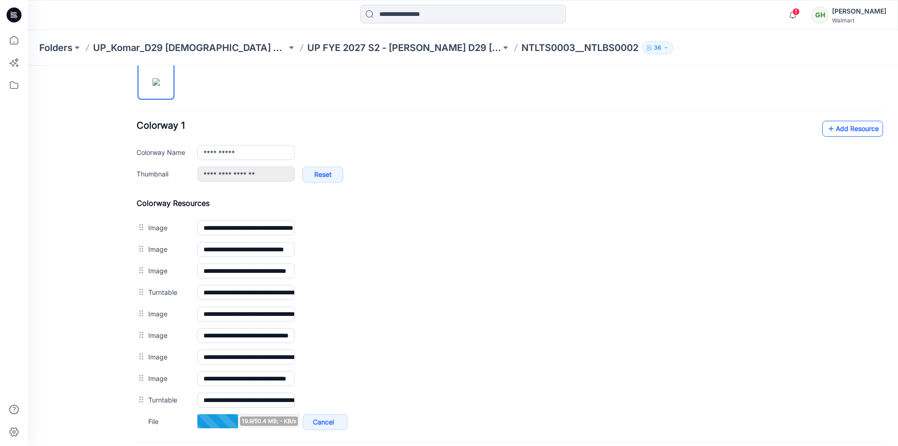
click at [844, 133] on link "Add Resource" at bounding box center [852, 129] width 61 height 16
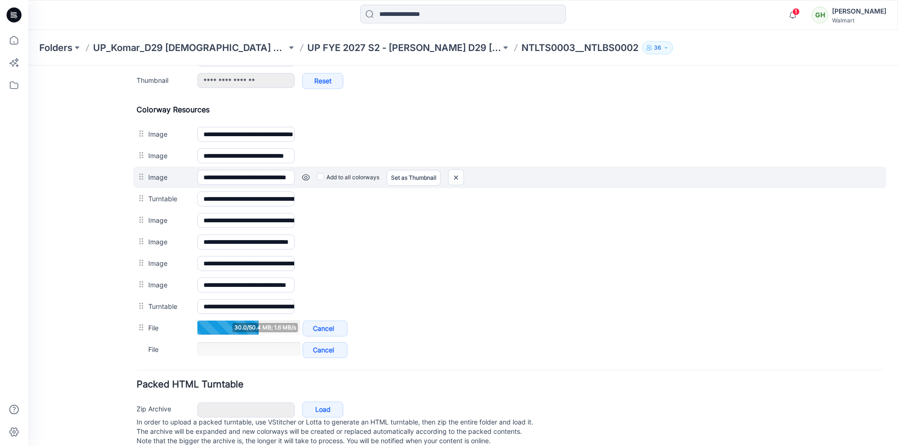
scroll to position [366, 0]
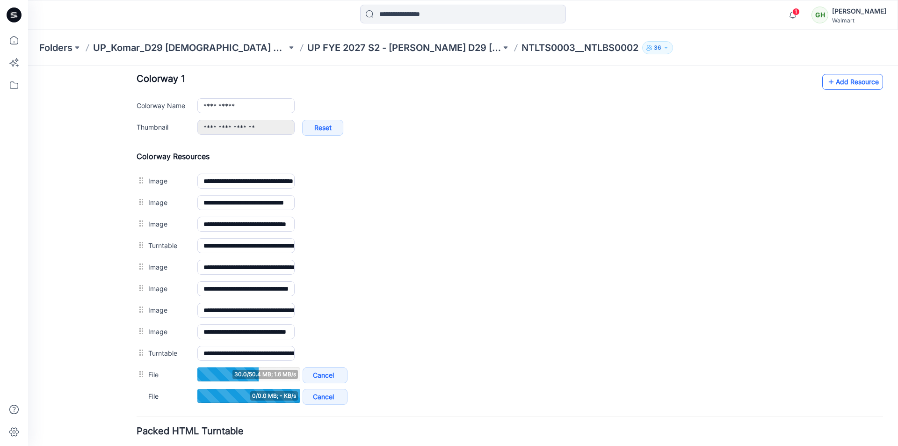
click at [857, 86] on link "Add Resource" at bounding box center [852, 82] width 61 height 16
click at [838, 86] on link "Add Resource" at bounding box center [852, 82] width 61 height 16
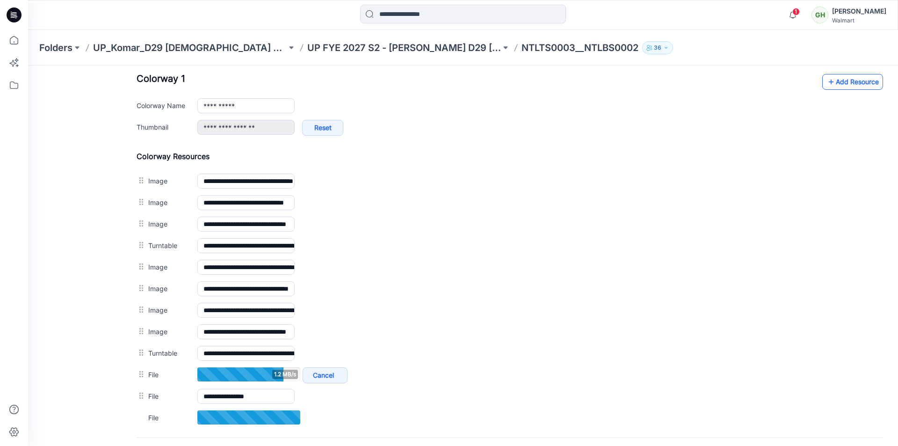
click at [845, 84] on link "Add Resource" at bounding box center [852, 82] width 61 height 16
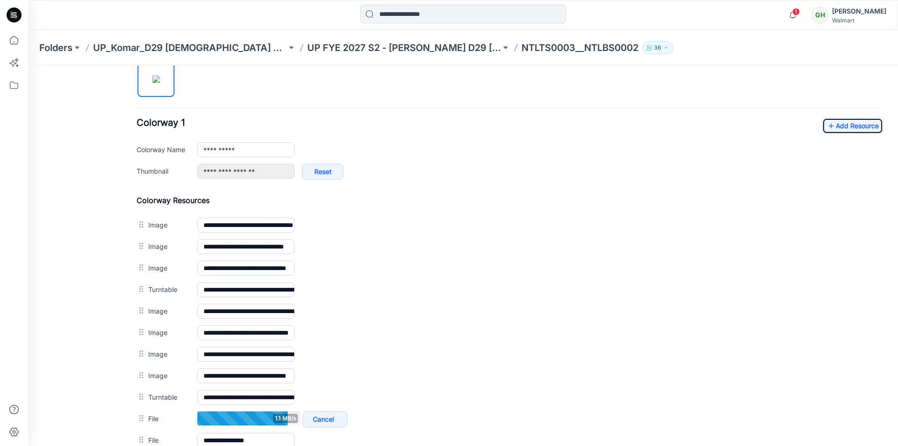
scroll to position [319, 0]
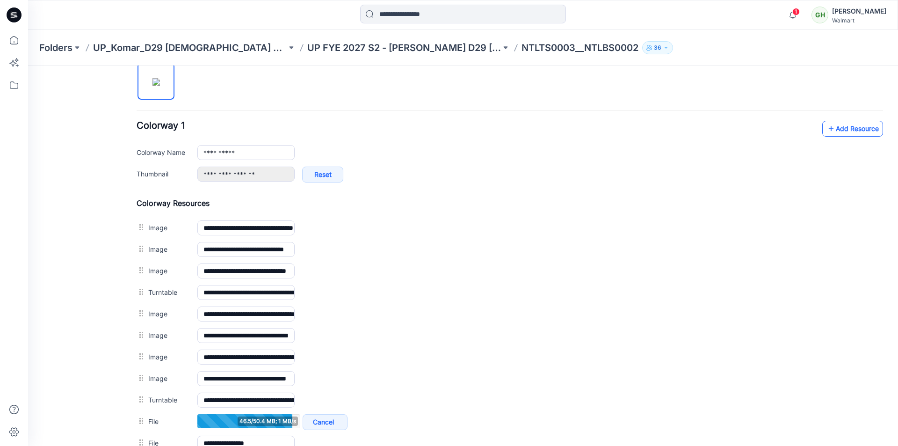
click at [856, 128] on link "Add Resource" at bounding box center [852, 129] width 61 height 16
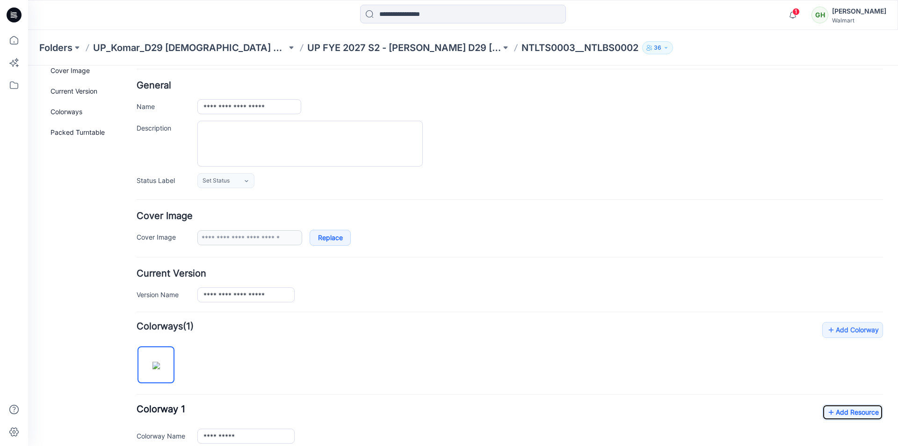
scroll to position [0, 0]
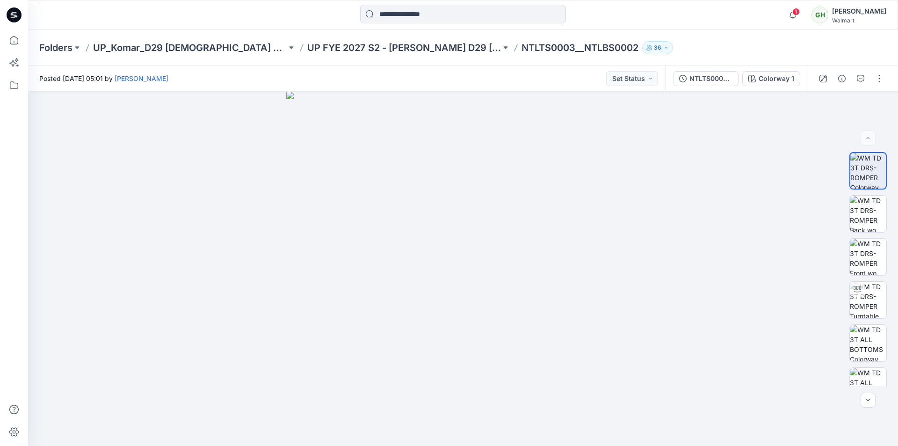
click at [18, 14] on icon at bounding box center [14, 14] width 15 height 15
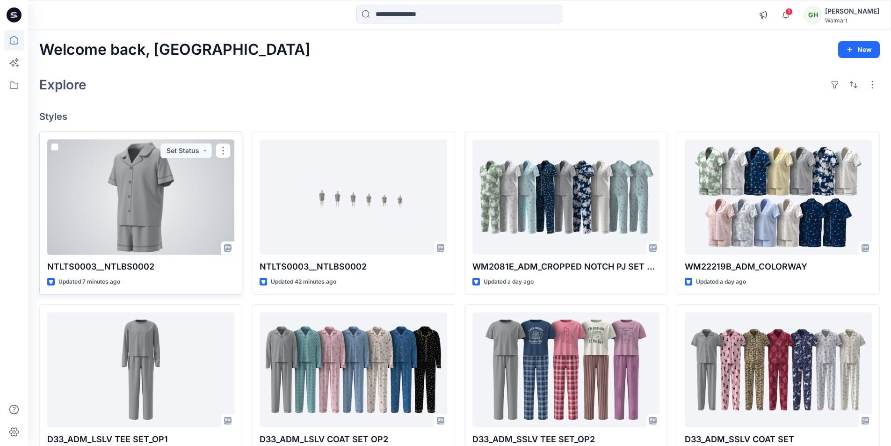
click at [133, 213] on div at bounding box center [140, 197] width 187 height 116
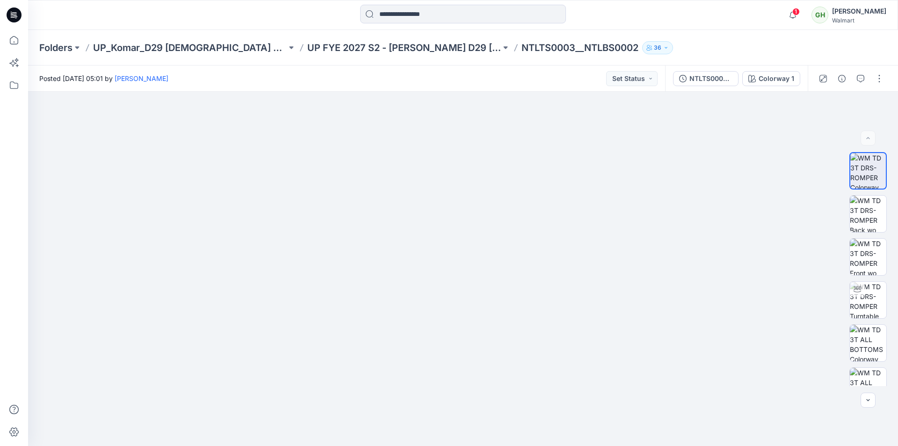
click at [15, 20] on icon at bounding box center [14, 14] width 15 height 15
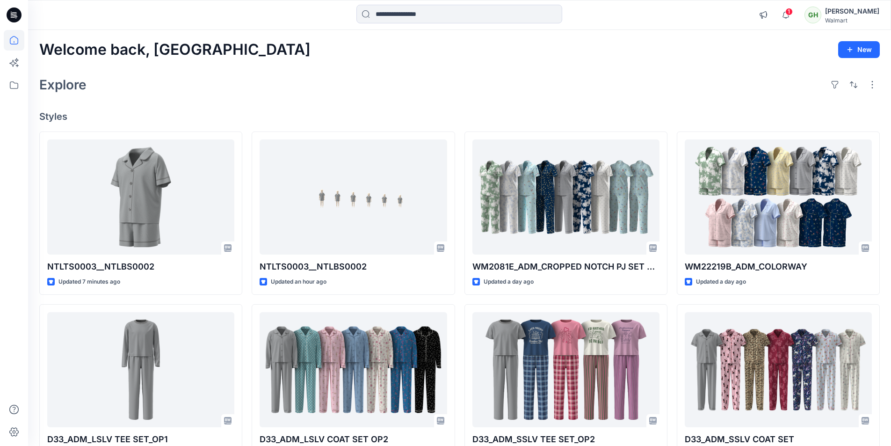
click at [378, 99] on div "Welcome back, Gayan New Explore Styles NTLTS0003__NTLBS0002 Updated 7 minutes a…" at bounding box center [459, 357] width 863 height 655
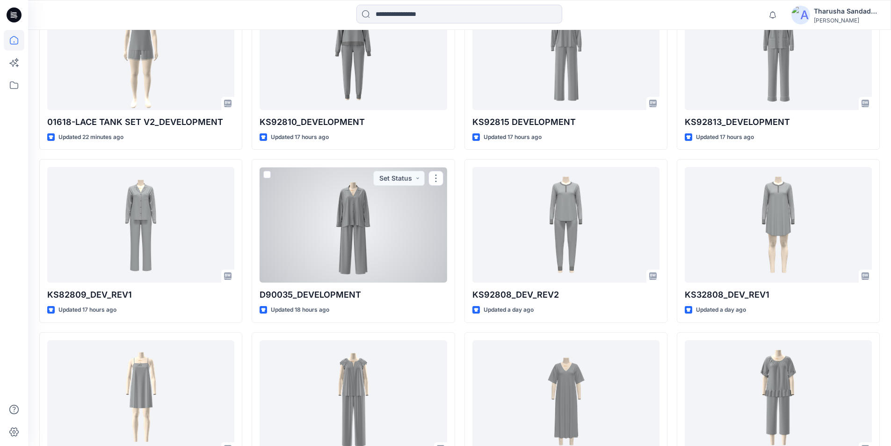
scroll to position [197, 0]
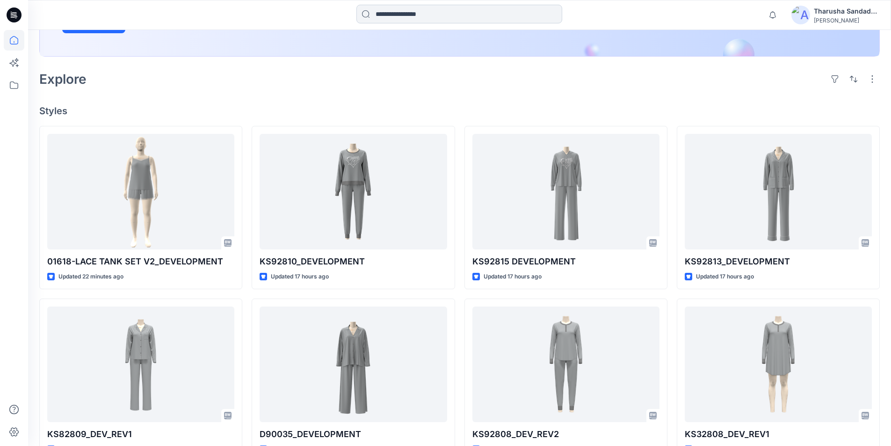
click at [377, 15] on input at bounding box center [459, 14] width 206 height 19
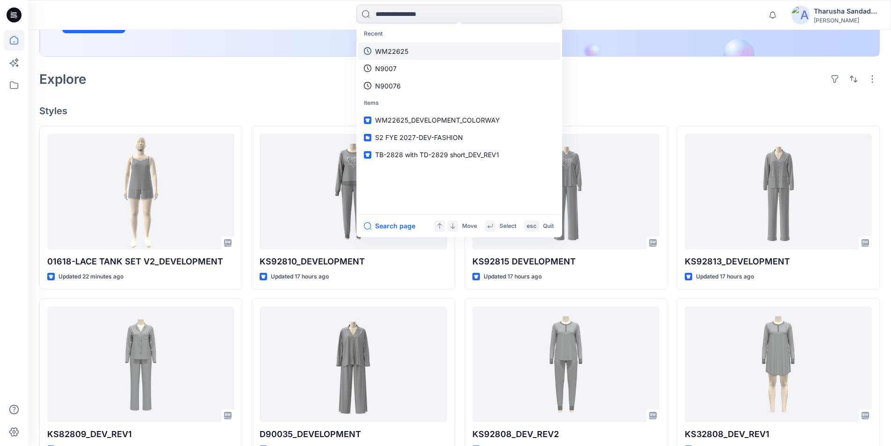
click at [391, 53] on p "WM22625" at bounding box center [391, 51] width 33 height 10
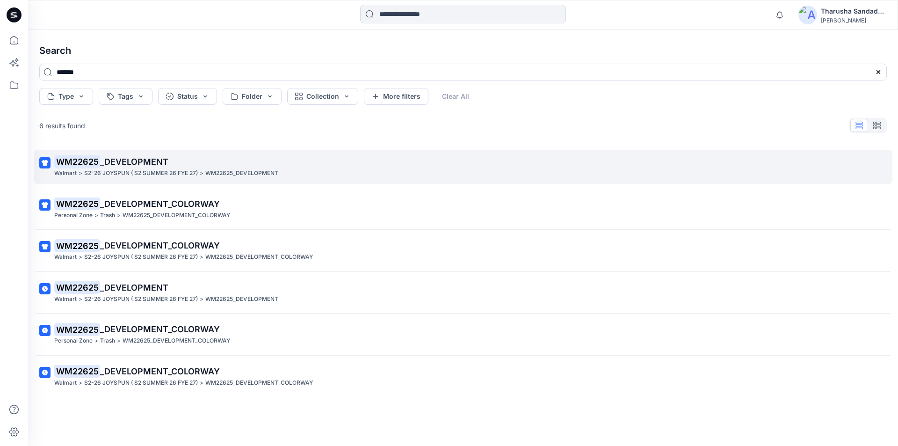
click at [122, 167] on p "WM22625 _DEVELOPMENT" at bounding box center [462, 161] width 816 height 13
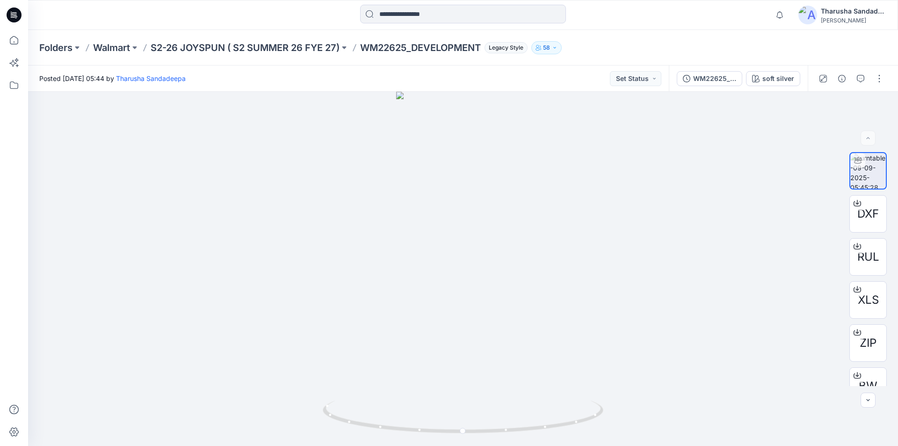
click at [20, 14] on icon at bounding box center [14, 14] width 15 height 15
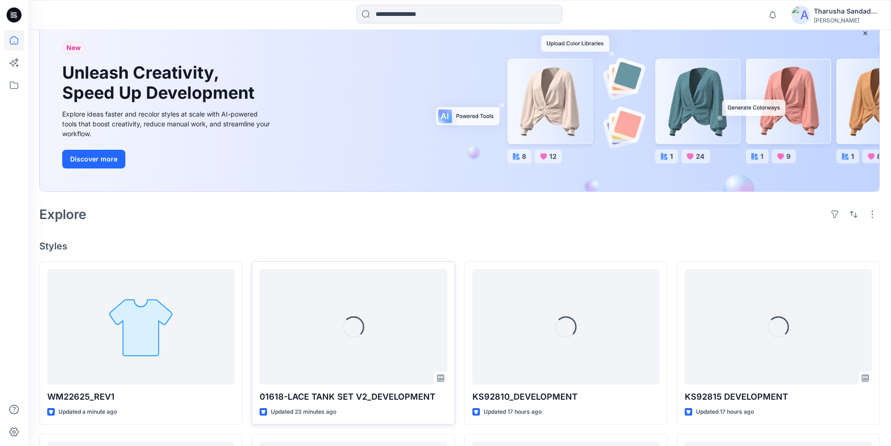
scroll to position [140, 0]
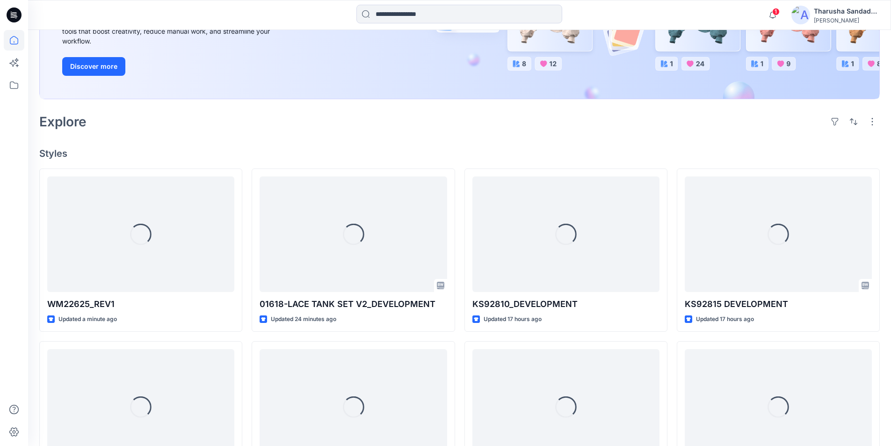
scroll to position [187, 0]
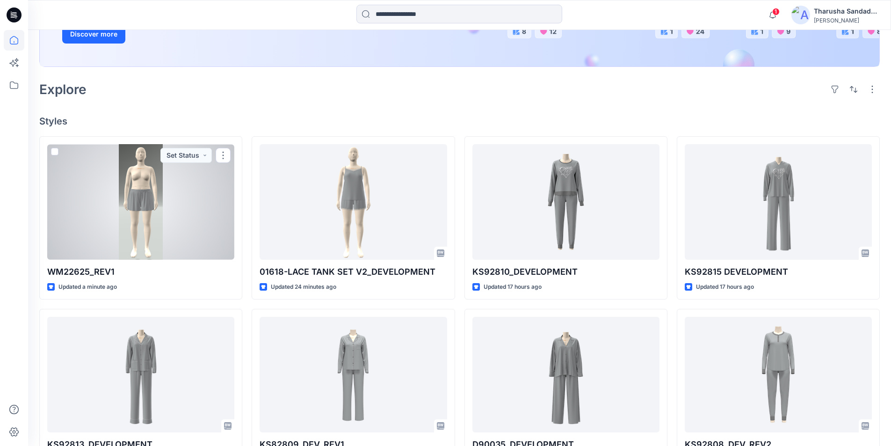
click at [145, 196] on div at bounding box center [140, 202] width 187 height 116
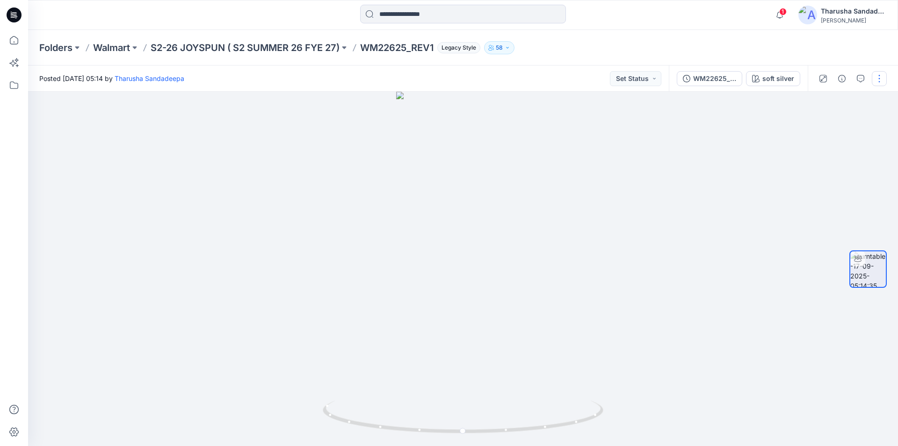
click at [876, 77] on button "button" at bounding box center [879, 78] width 15 height 15
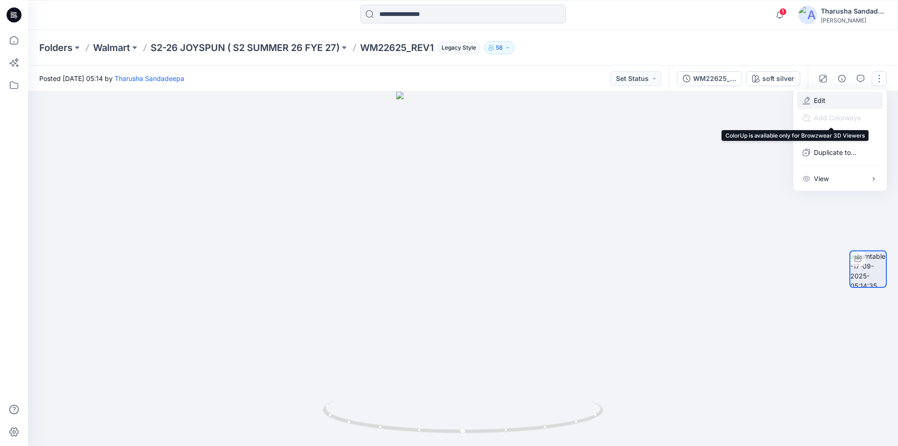
click at [838, 101] on button "Edit" at bounding box center [840, 100] width 86 height 17
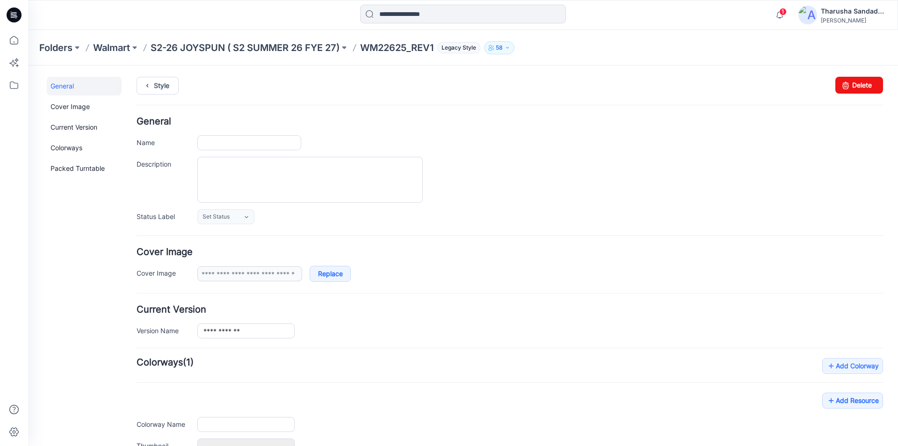
type input "**********"
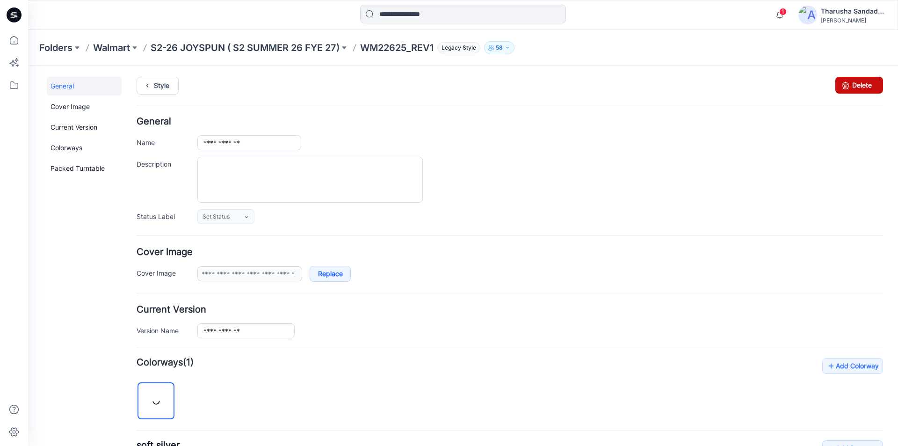
click at [848, 82] on link "Delete" at bounding box center [859, 85] width 48 height 17
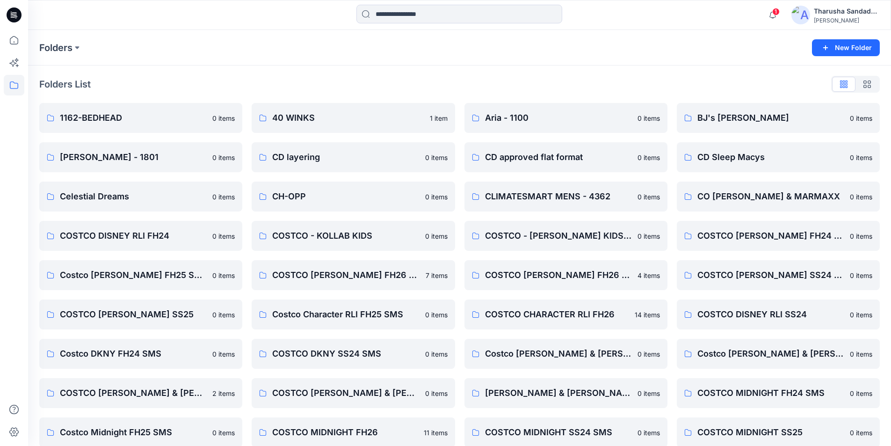
click at [18, 13] on icon at bounding box center [14, 14] width 15 height 15
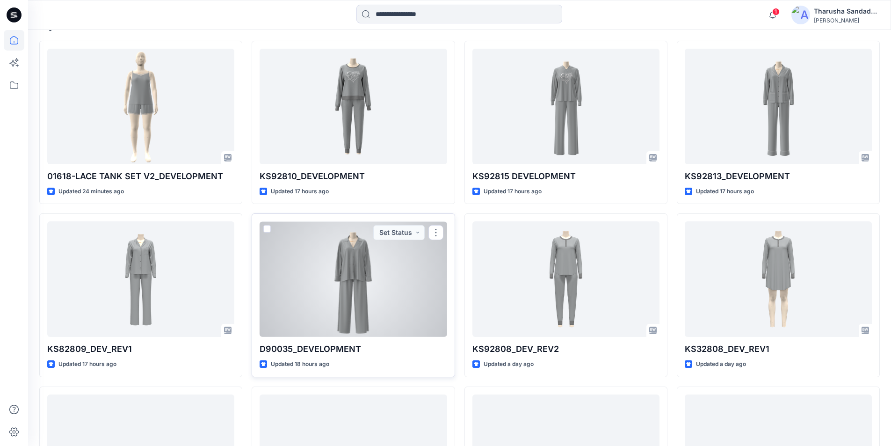
scroll to position [234, 0]
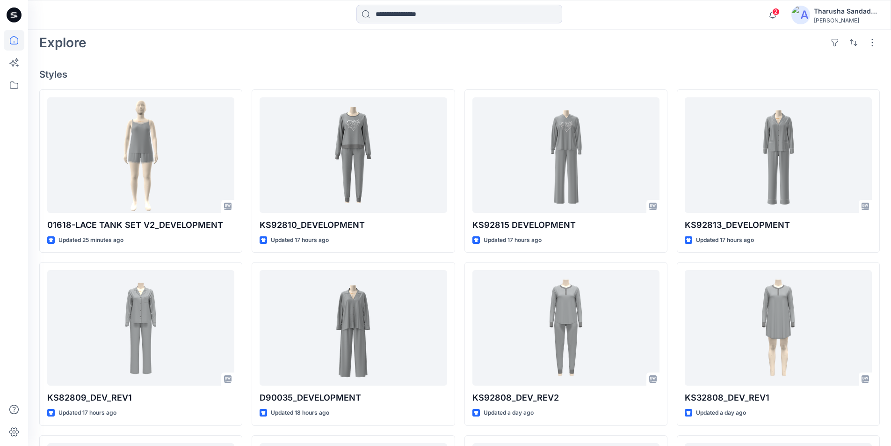
click at [20, 21] on icon at bounding box center [14, 15] width 15 height 30
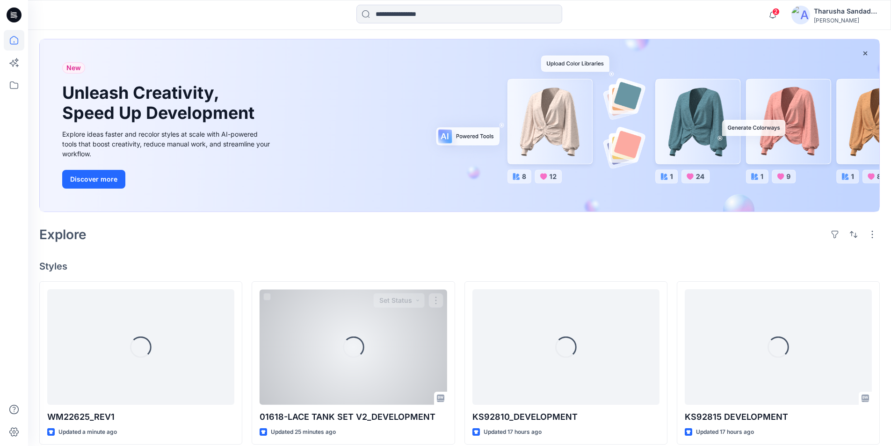
scroll to position [140, 0]
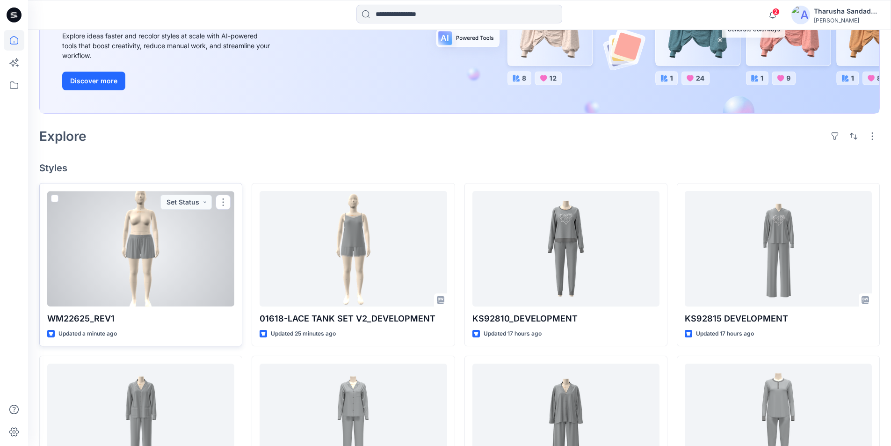
click at [154, 259] on div at bounding box center [140, 249] width 187 height 116
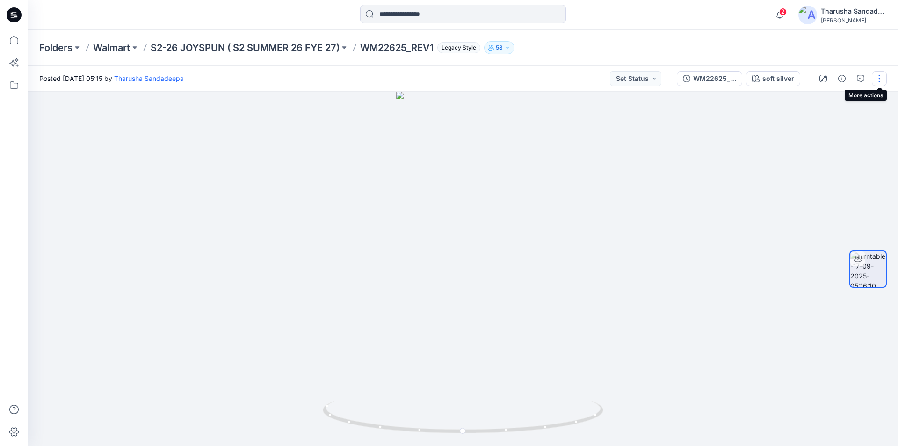
click at [885, 73] on button "button" at bounding box center [879, 78] width 15 height 15
click at [841, 103] on button "Edit" at bounding box center [840, 100] width 86 height 17
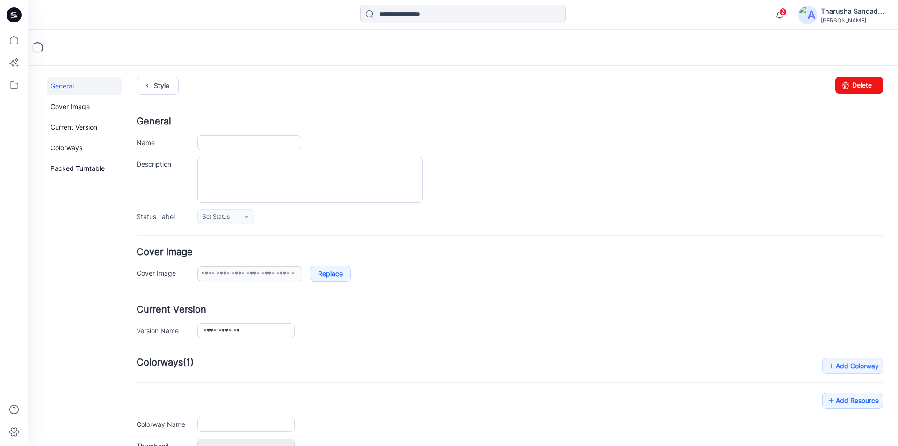
type input "**********"
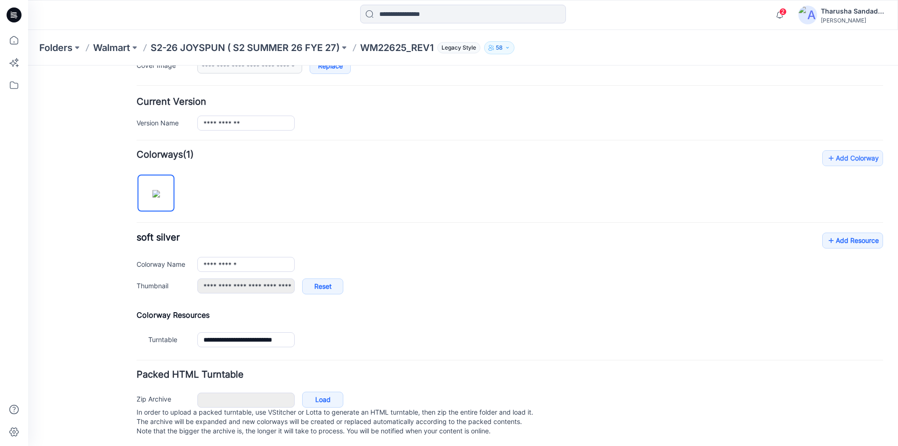
scroll to position [219, 0]
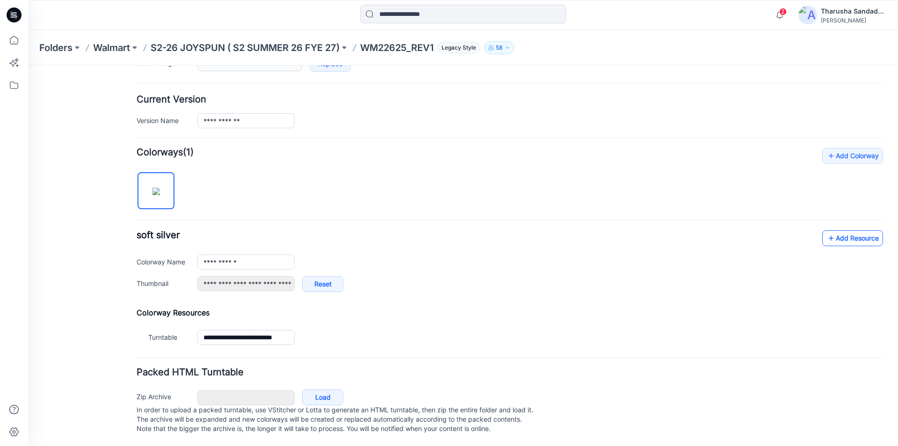
click at [849, 230] on link "Add Resource" at bounding box center [852, 238] width 61 height 16
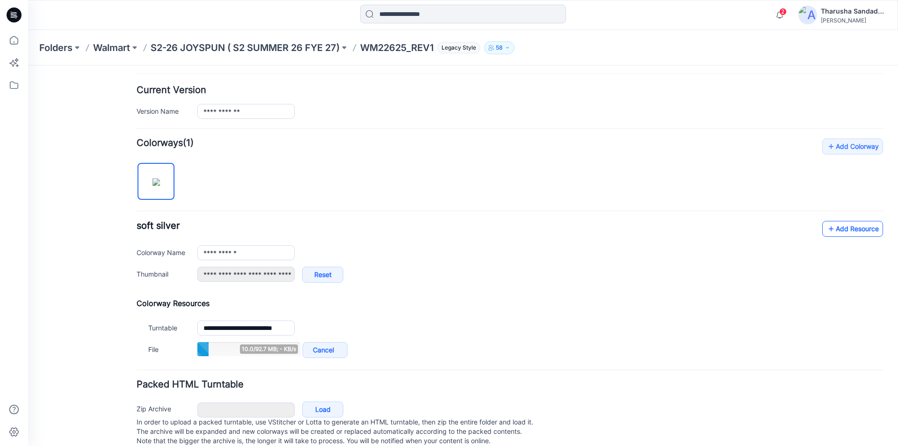
click at [827, 226] on icon at bounding box center [830, 228] width 9 height 15
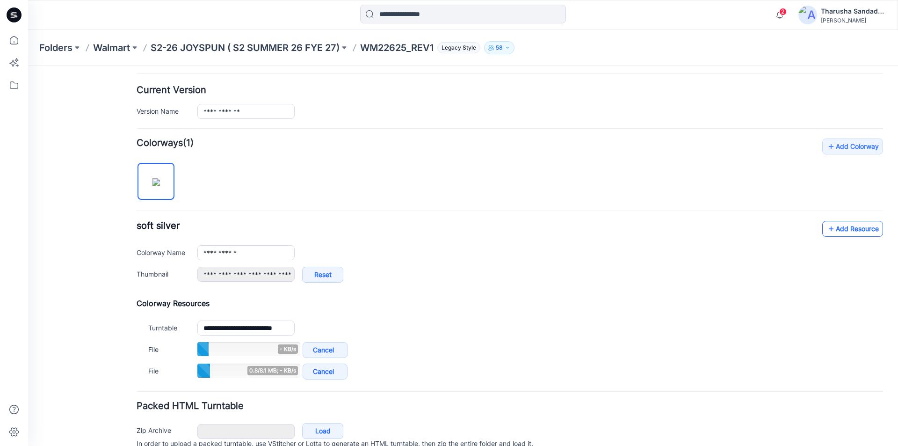
click at [850, 231] on link "Add Resource" at bounding box center [852, 229] width 61 height 16
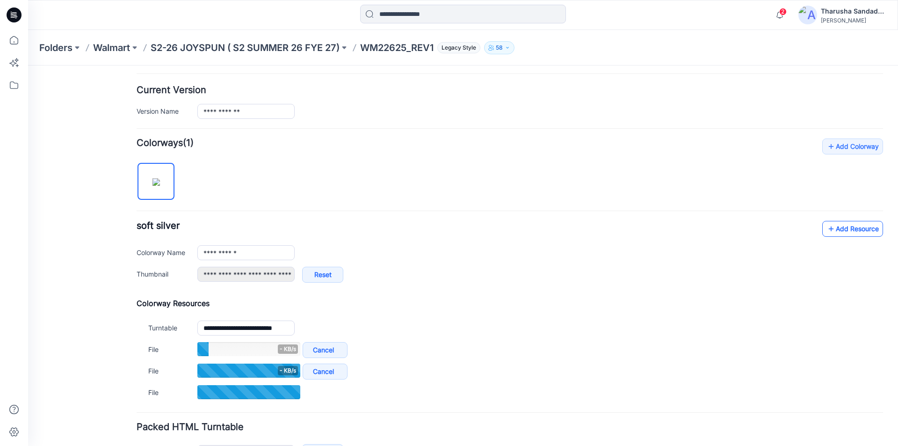
click at [832, 232] on link "Add Resource" at bounding box center [852, 229] width 61 height 16
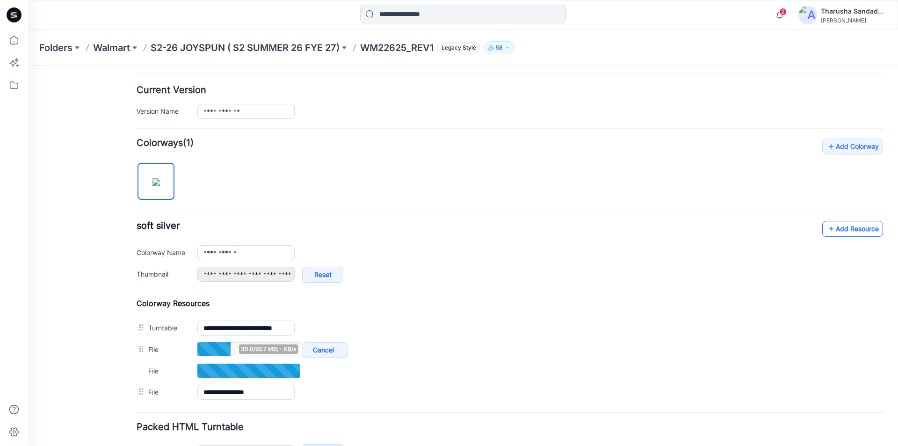
click at [842, 230] on link "Add Resource" at bounding box center [852, 229] width 61 height 16
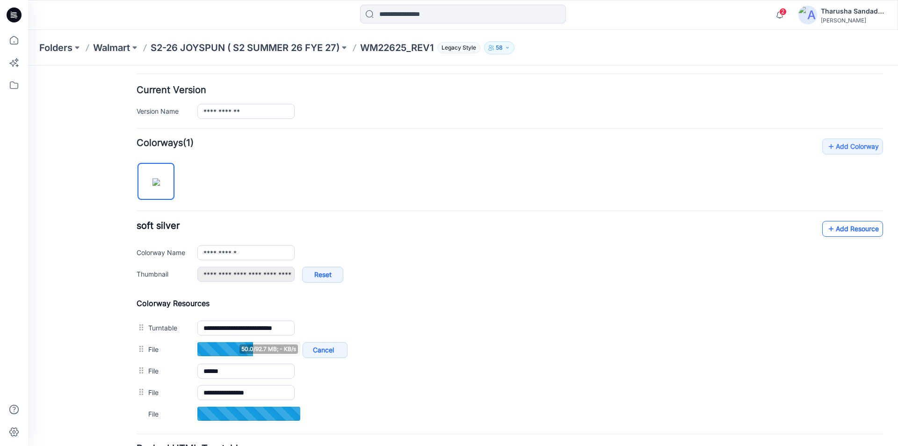
click at [845, 226] on link "Add Resource" at bounding box center [852, 229] width 61 height 16
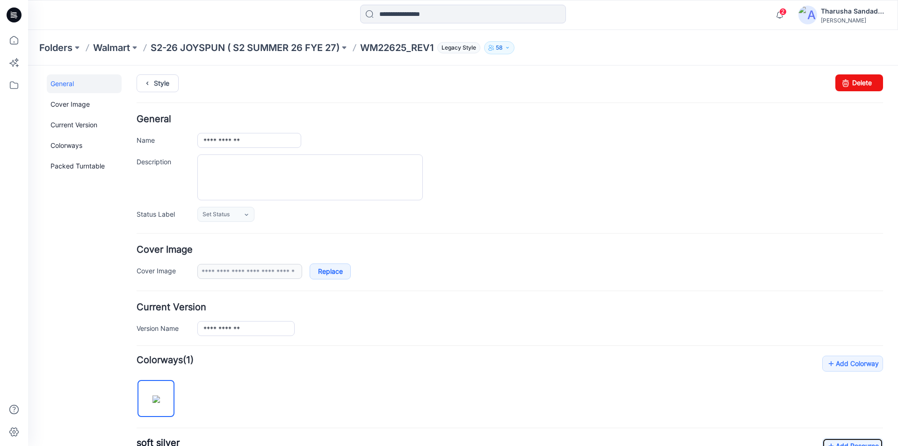
scroll to position [0, 0]
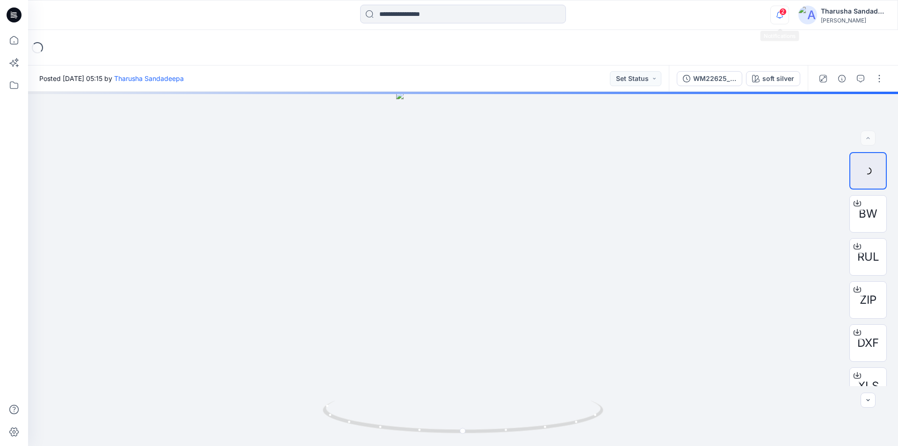
click at [777, 15] on icon "button" at bounding box center [780, 15] width 18 height 19
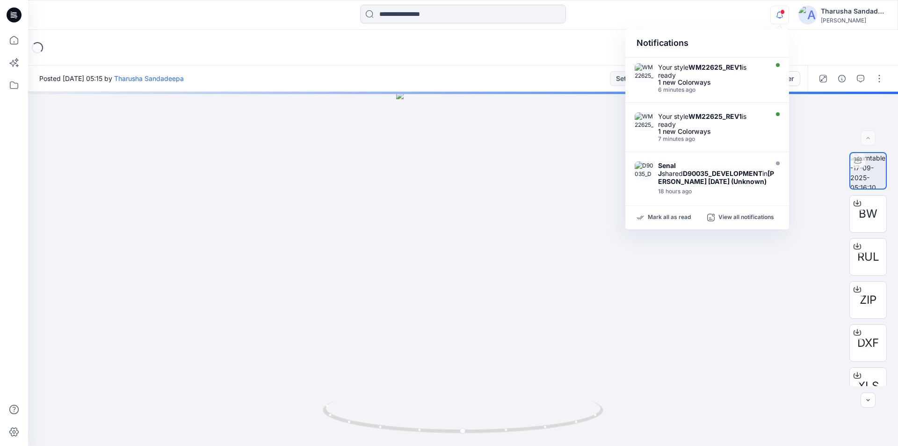
click at [658, 222] on div "Mark all as read View all notifications" at bounding box center [707, 217] width 164 height 23
click at [659, 222] on div "Mark all as read View all notifications" at bounding box center [707, 217] width 164 height 23
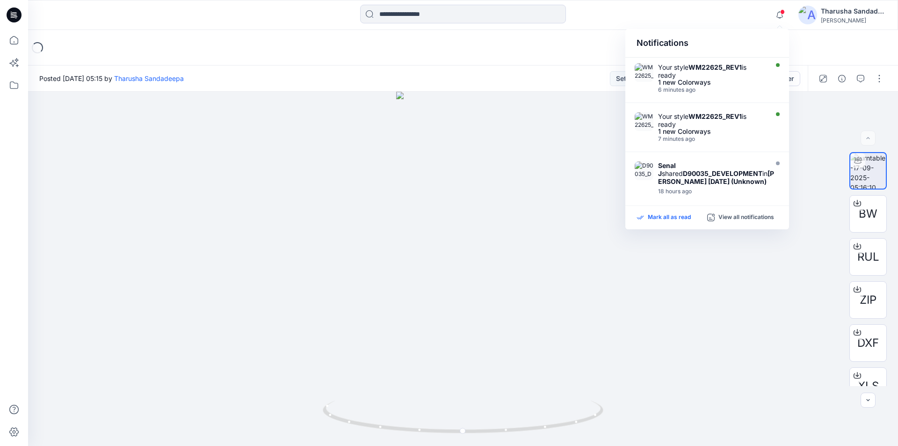
click at [676, 220] on p "Mark all as read" at bounding box center [669, 217] width 43 height 8
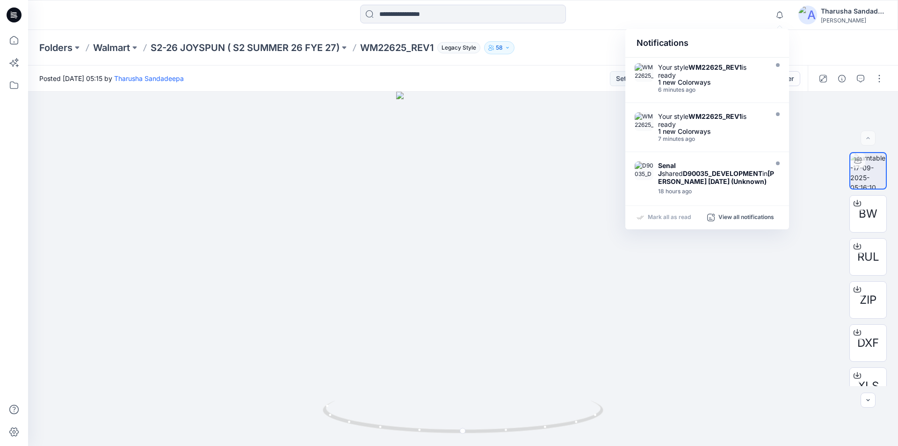
click at [465, 78] on div "Posted Wednesday, September 17, 2025 05:15 by Tharusha Sandadeepa Set Status" at bounding box center [348, 78] width 641 height 26
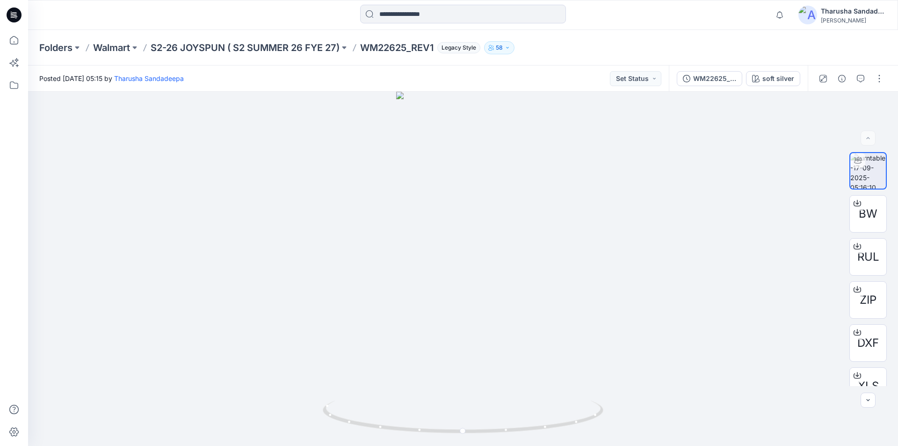
click at [15, 15] on icon at bounding box center [16, 15] width 4 height 0
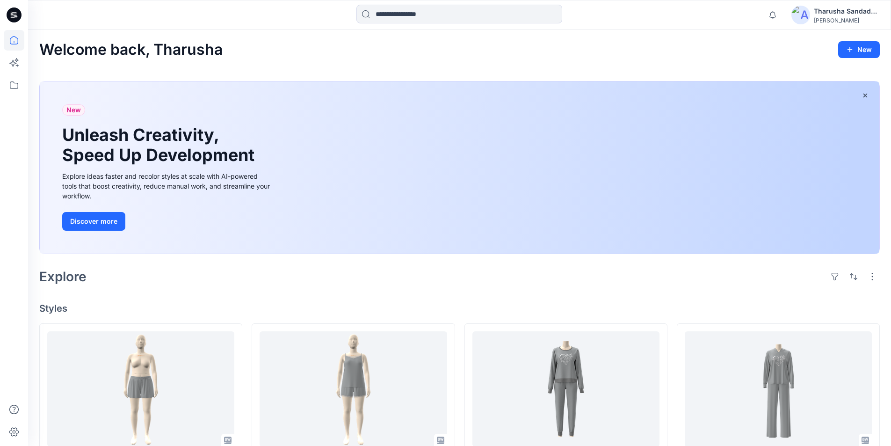
click at [20, 22] on icon at bounding box center [14, 15] width 15 height 30
click at [21, 19] on icon at bounding box center [14, 15] width 15 height 30
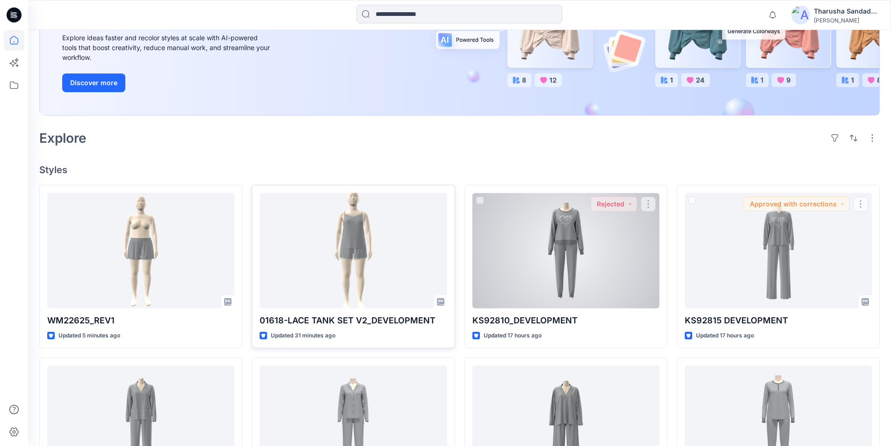
scroll to position [140, 0]
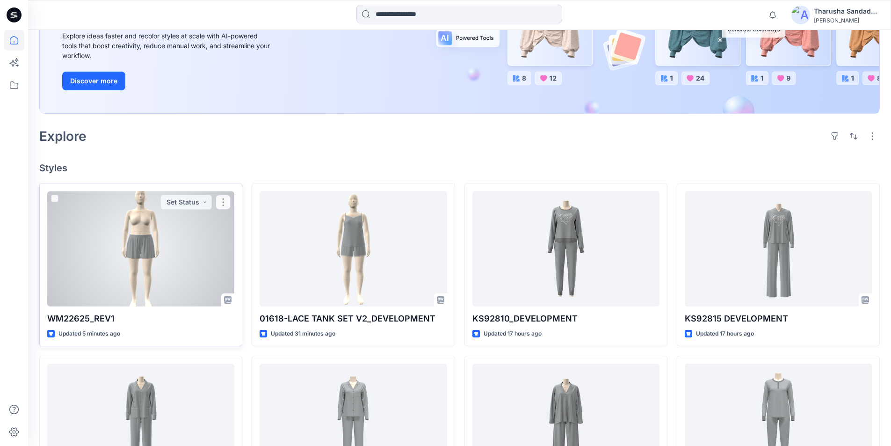
click at [154, 263] on div at bounding box center [140, 249] width 187 height 116
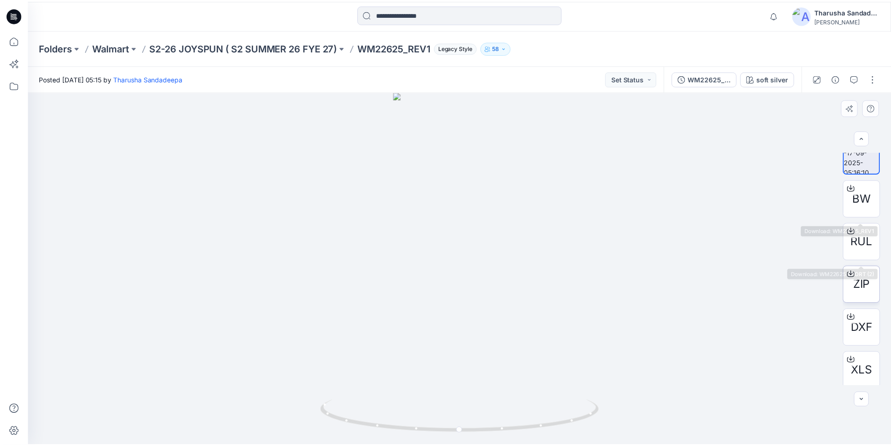
scroll to position [19, 0]
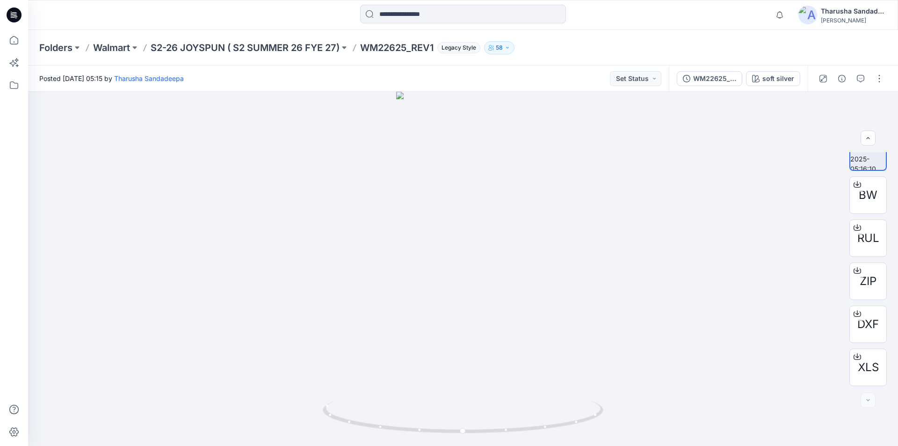
click at [14, 21] on icon at bounding box center [14, 14] width 15 height 15
